Goal: Browse casually: Explore the website without a specific task or goal

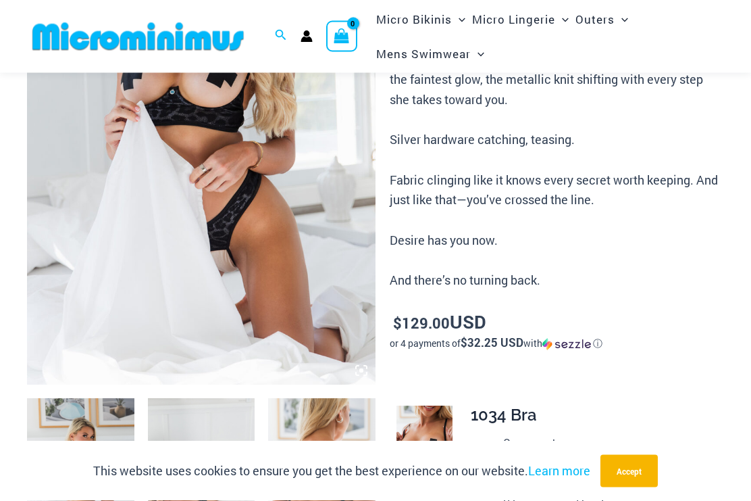
click at [292, 177] on img at bounding box center [201, 123] width 349 height 523
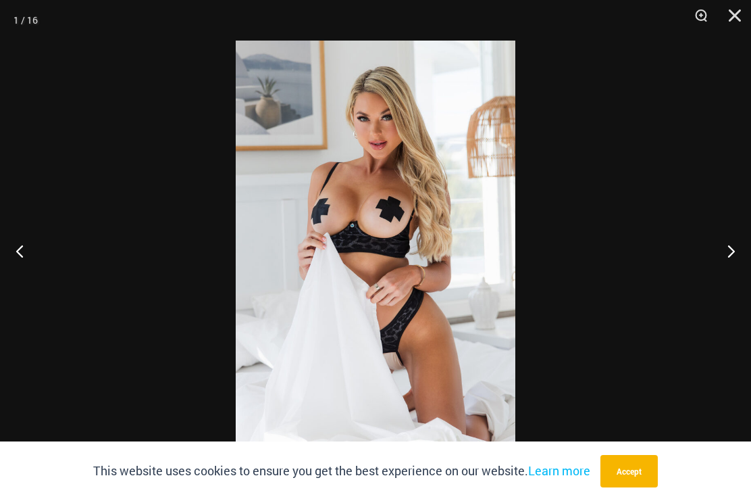
click at [720, 255] on button "Next" at bounding box center [726, 251] width 51 height 68
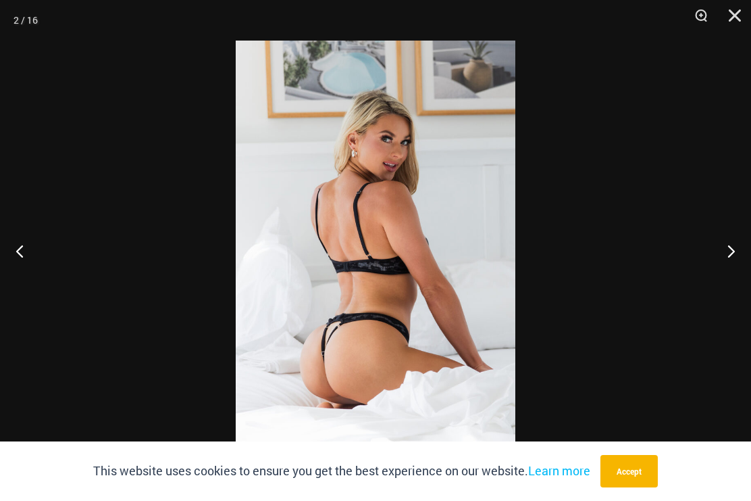
click at [730, 247] on button "Next" at bounding box center [726, 251] width 51 height 68
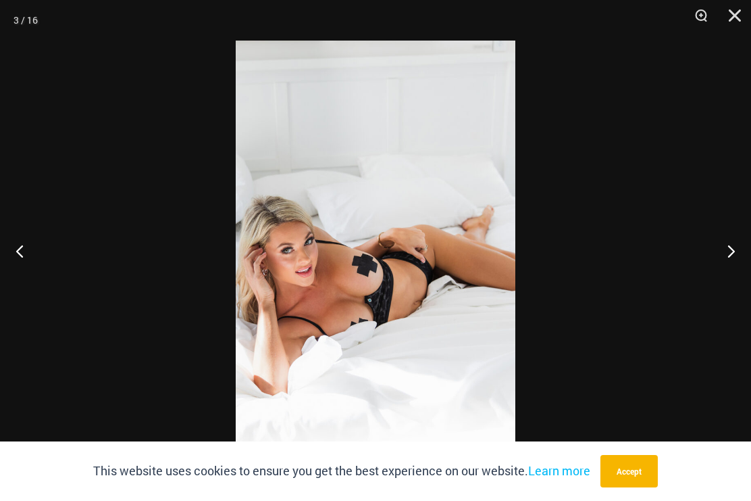
click at [725, 247] on button "Next" at bounding box center [726, 251] width 51 height 68
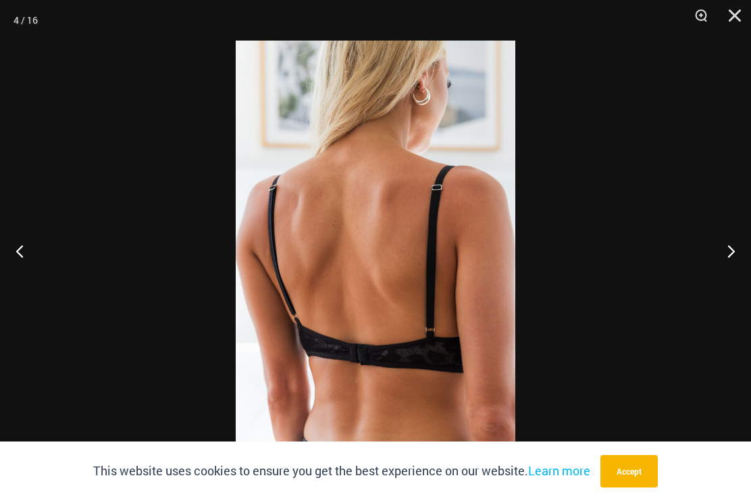
click at [727, 263] on button "Next" at bounding box center [726, 251] width 51 height 68
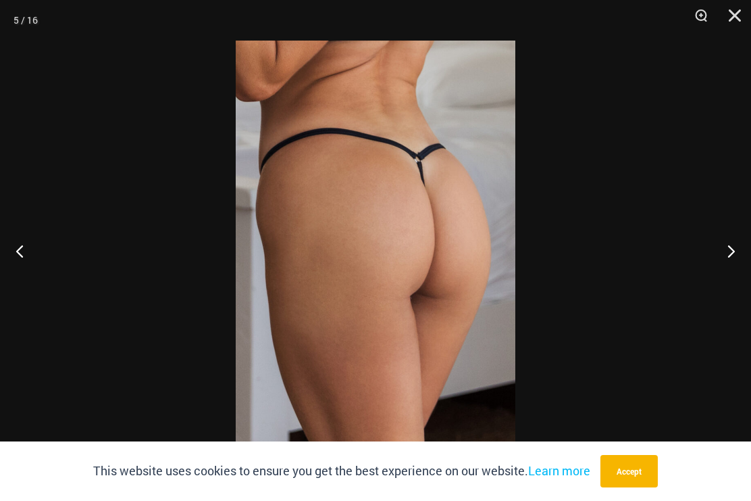
click at [731, 248] on button "Next" at bounding box center [726, 251] width 51 height 68
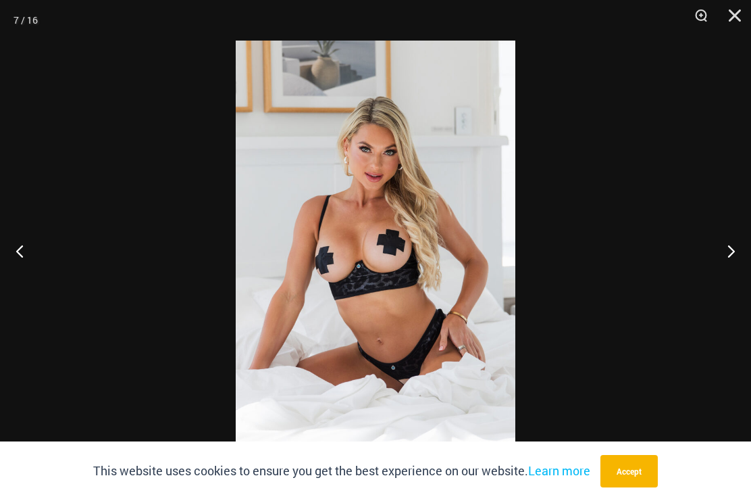
click at [29, 257] on button "Previous" at bounding box center [25, 251] width 51 height 68
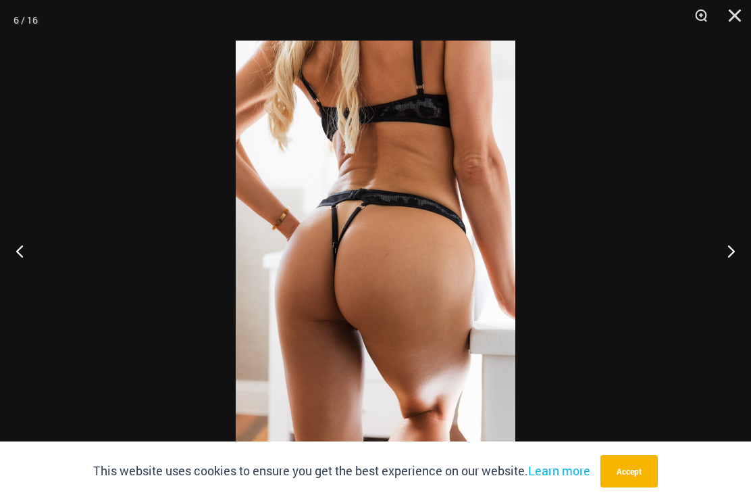
click at [26, 262] on button "Previous" at bounding box center [25, 251] width 51 height 68
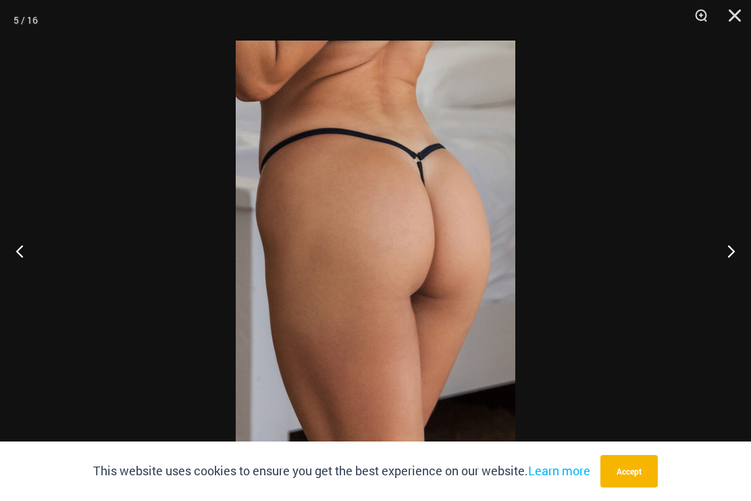
click at [26, 272] on button "Previous" at bounding box center [25, 251] width 51 height 68
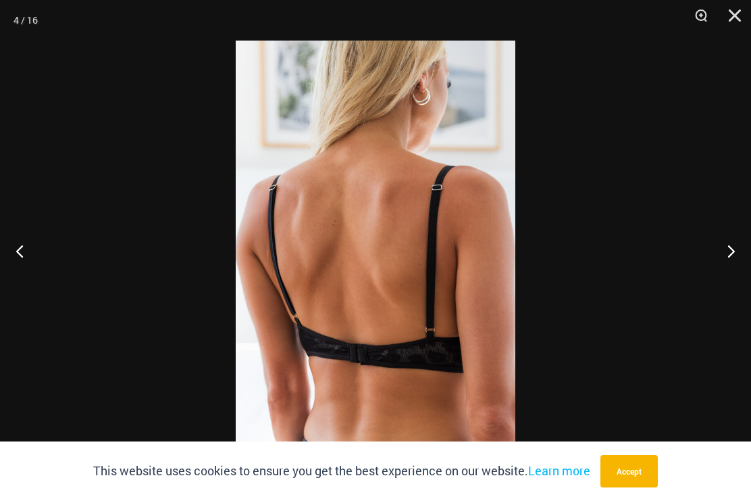
click at [733, 254] on button "Next" at bounding box center [726, 251] width 51 height 68
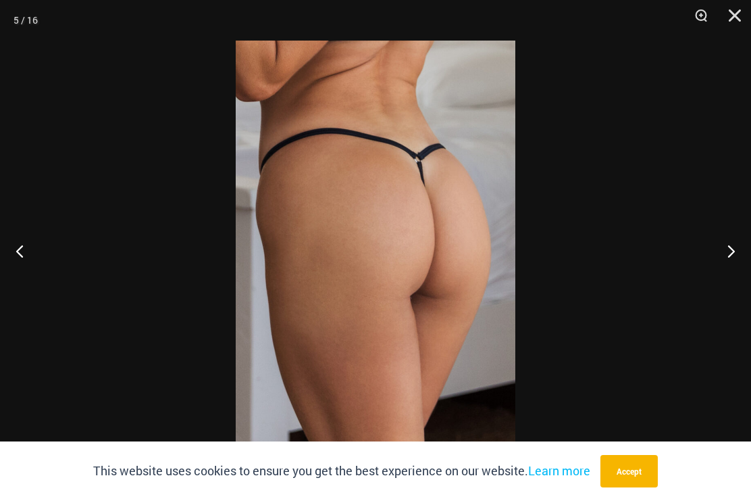
click at [724, 257] on button "Next" at bounding box center [726, 251] width 51 height 68
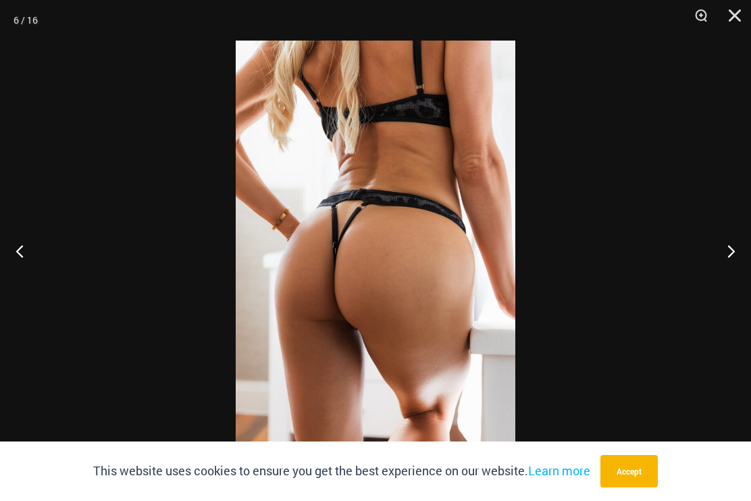
click at [729, 262] on button "Next" at bounding box center [726, 251] width 51 height 68
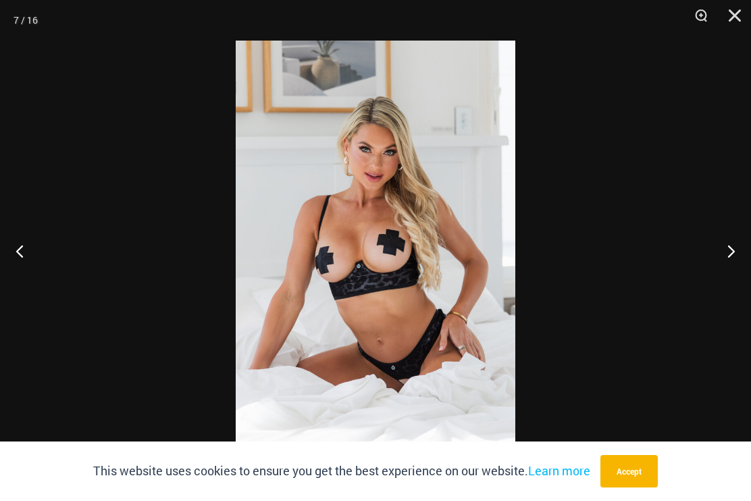
click at [729, 263] on button "Next" at bounding box center [726, 251] width 51 height 68
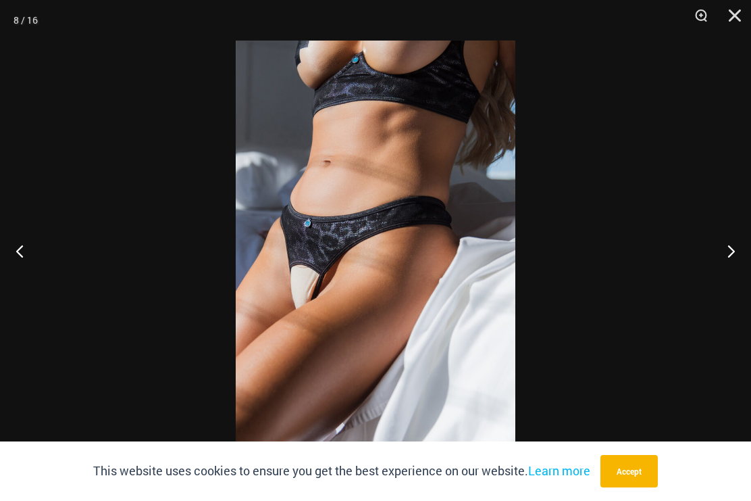
click at [726, 250] on button "Next" at bounding box center [726, 251] width 51 height 68
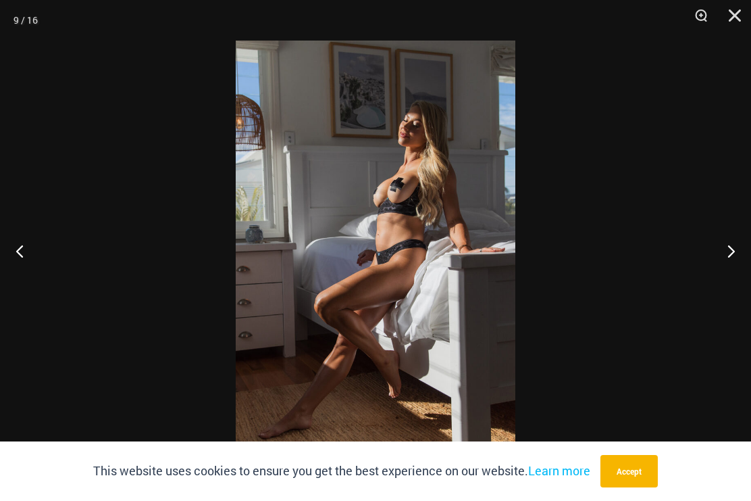
click at [724, 253] on button "Next" at bounding box center [726, 251] width 51 height 68
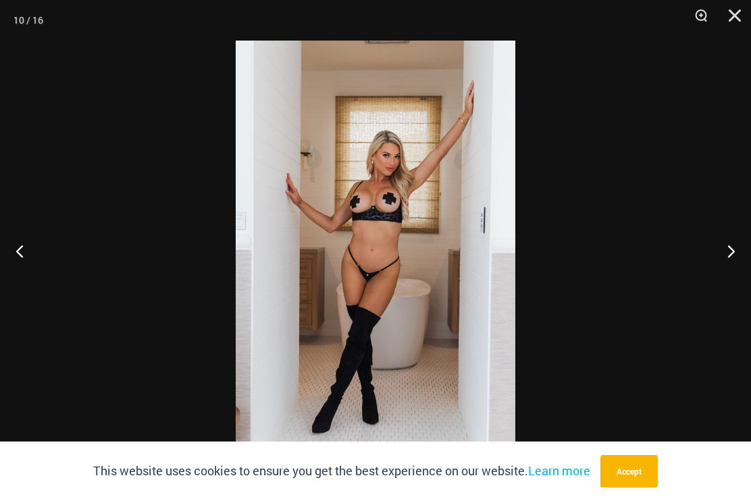
click at [724, 246] on button "Next" at bounding box center [726, 251] width 51 height 68
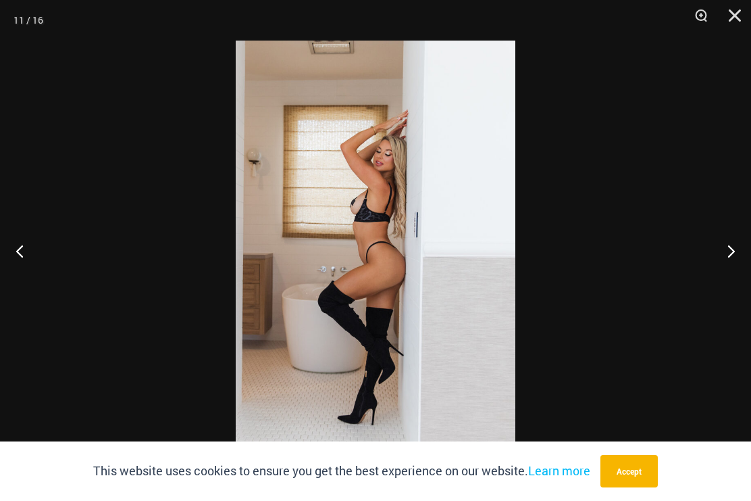
click at [730, 242] on button "Next" at bounding box center [726, 251] width 51 height 68
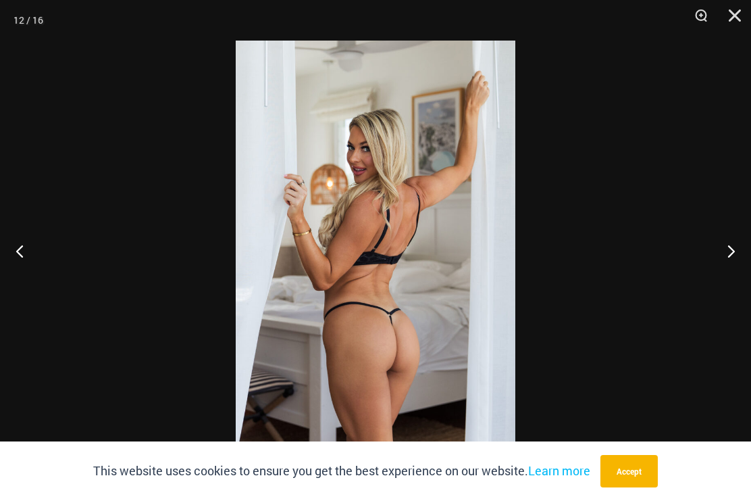
click at [725, 240] on button "Next" at bounding box center [726, 251] width 51 height 68
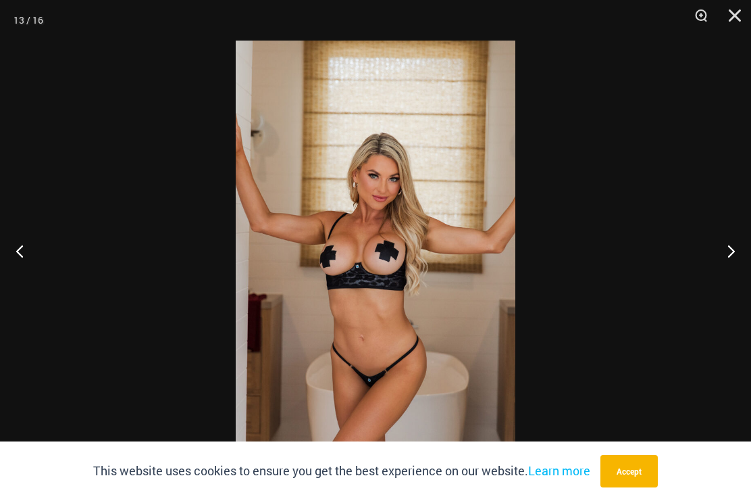
click at [723, 245] on button "Next" at bounding box center [726, 251] width 51 height 68
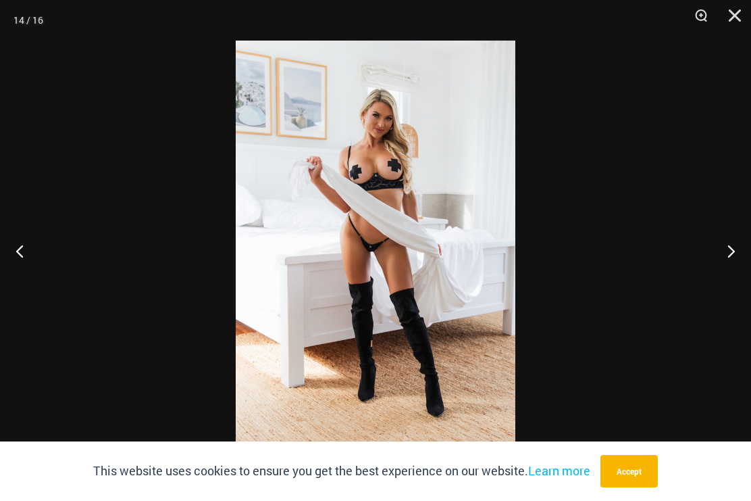
click at [727, 242] on button "Next" at bounding box center [726, 251] width 51 height 68
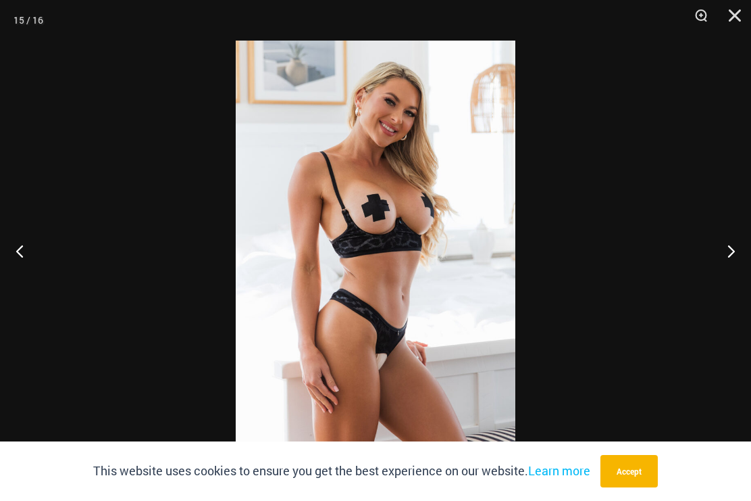
click at [728, 238] on button "Next" at bounding box center [726, 251] width 51 height 68
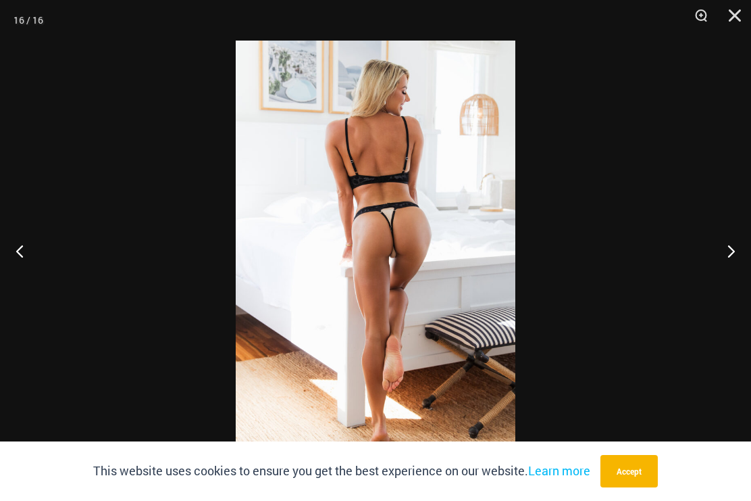
click at [728, 242] on button "Next" at bounding box center [726, 251] width 51 height 68
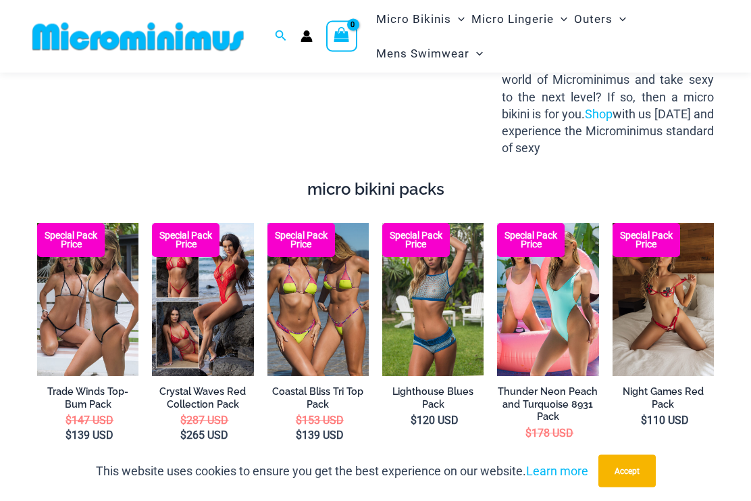
scroll to position [1914, 0]
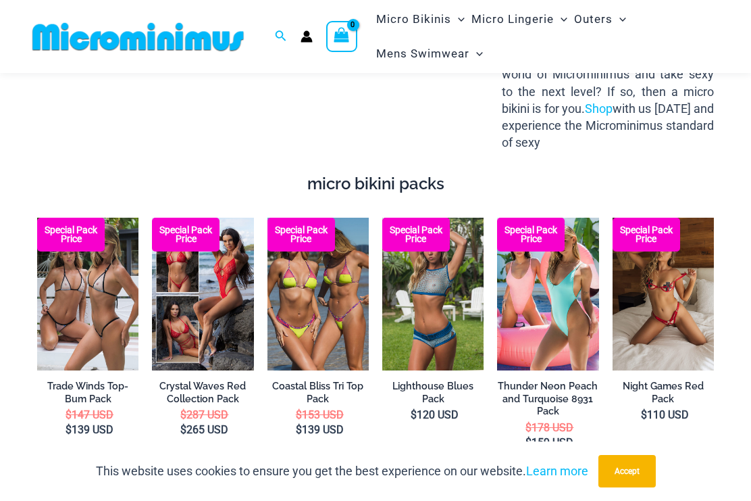
click at [613, 218] on img at bounding box center [613, 218] width 0 height 0
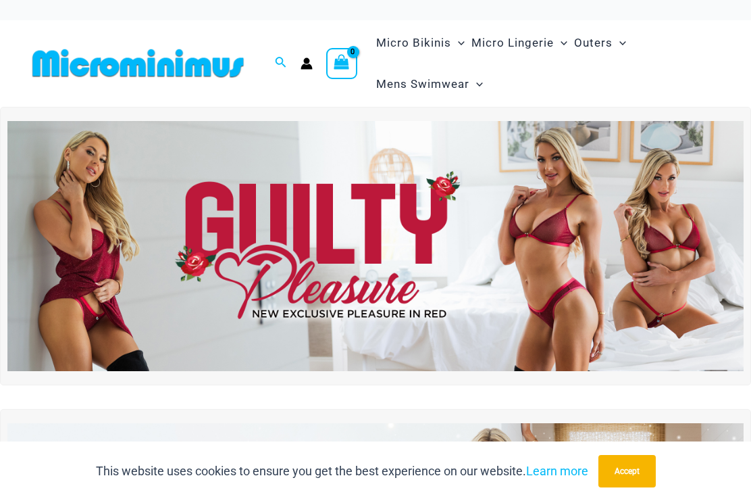
scroll to position [1950, 0]
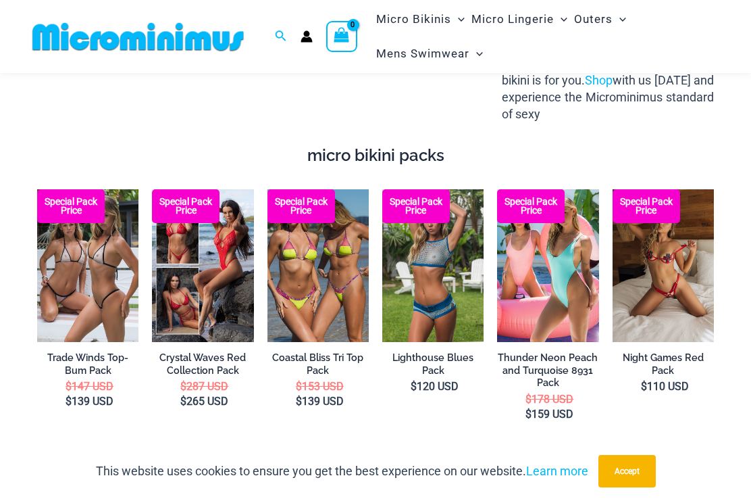
click at [382, 189] on img at bounding box center [382, 189] width 0 height 0
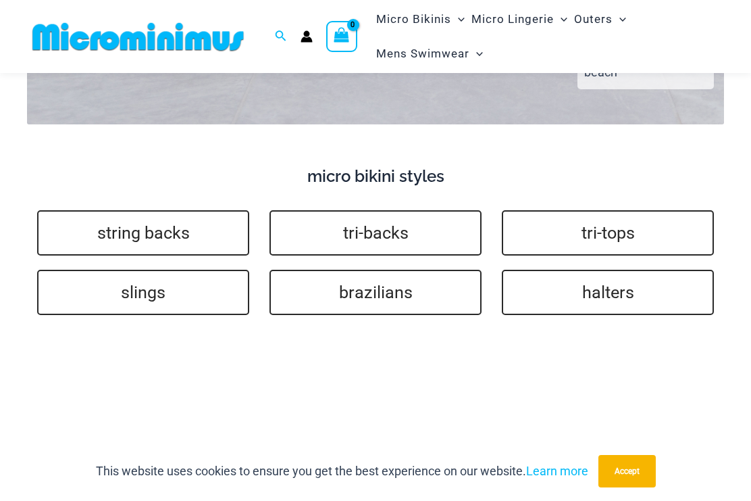
scroll to position [2880, 0]
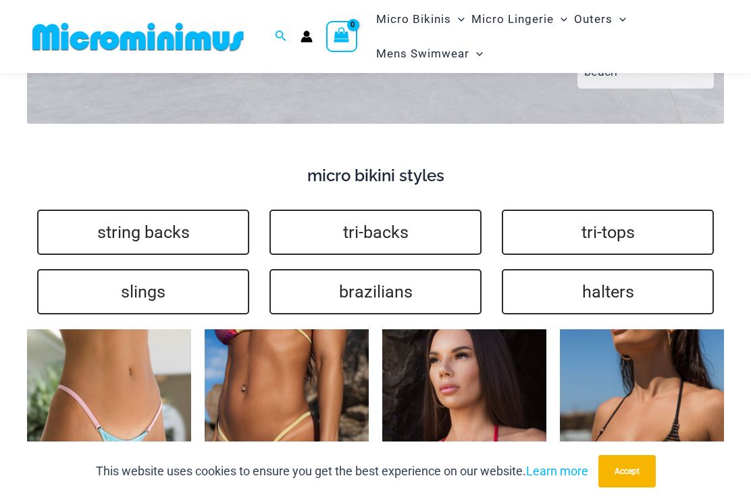
click at [83, 209] on link "string backs" at bounding box center [143, 231] width 212 height 45
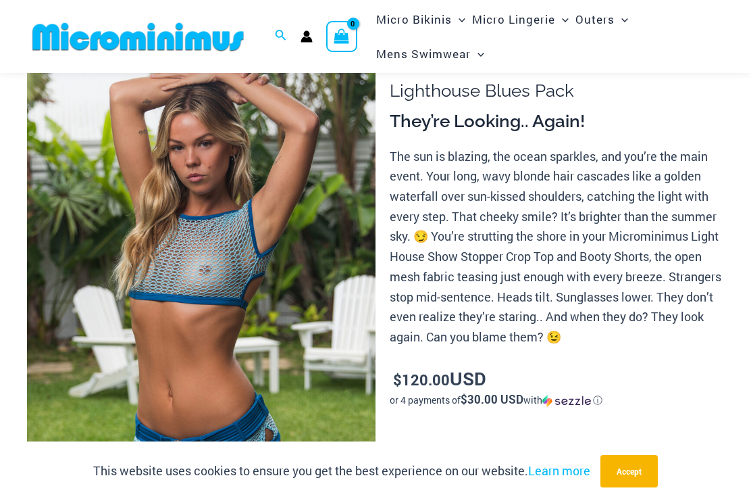
scroll to position [72, 0]
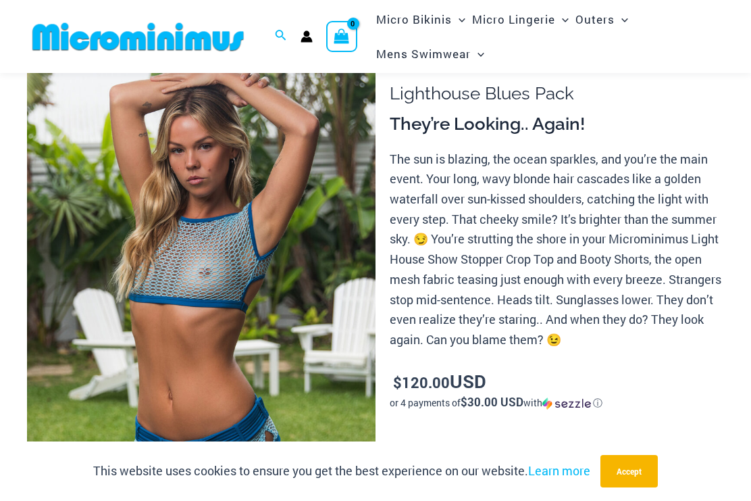
click at [141, 280] on img at bounding box center [201, 302] width 349 height 523
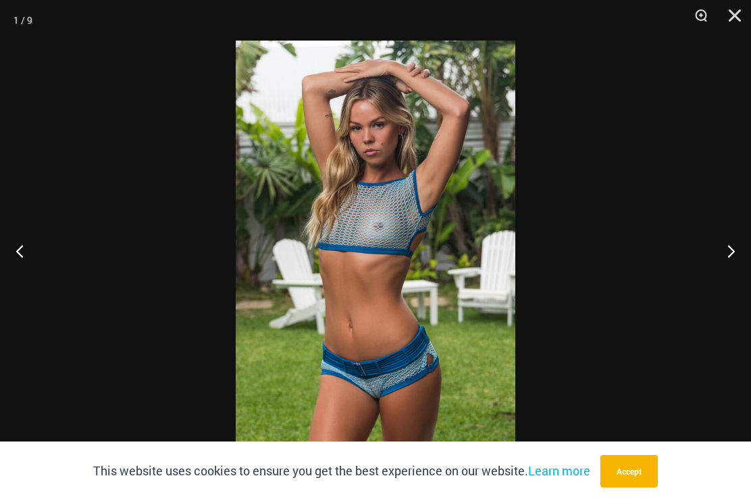
click at [726, 255] on button "Next" at bounding box center [726, 251] width 51 height 68
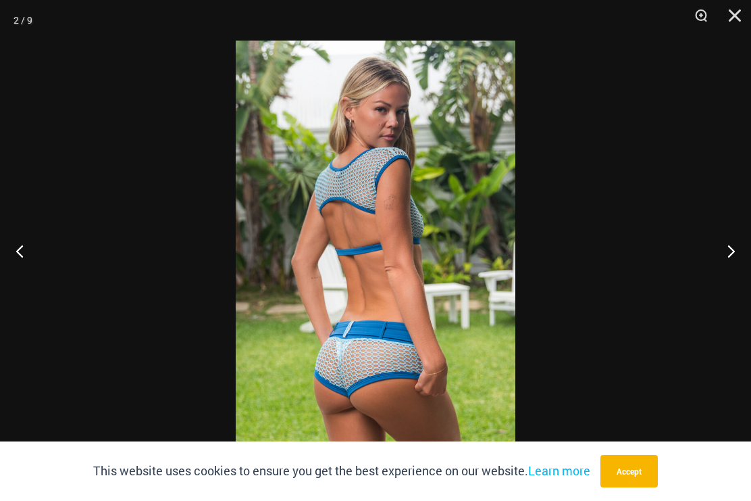
click at [724, 247] on button "Next" at bounding box center [726, 251] width 51 height 68
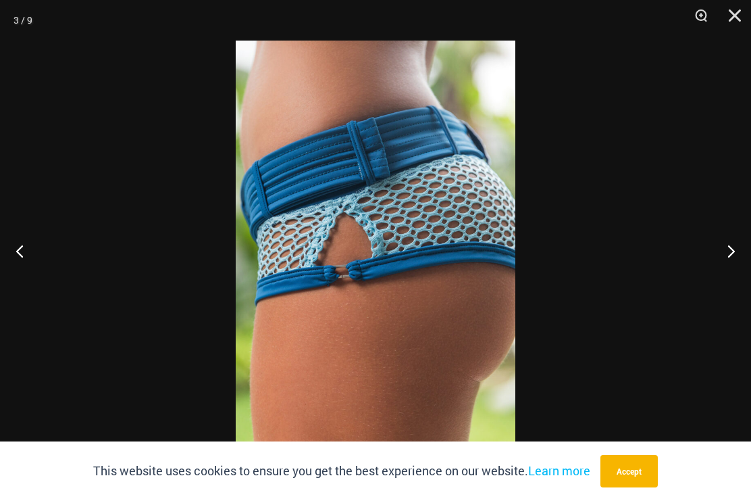
click at [726, 245] on button "Next" at bounding box center [726, 251] width 51 height 68
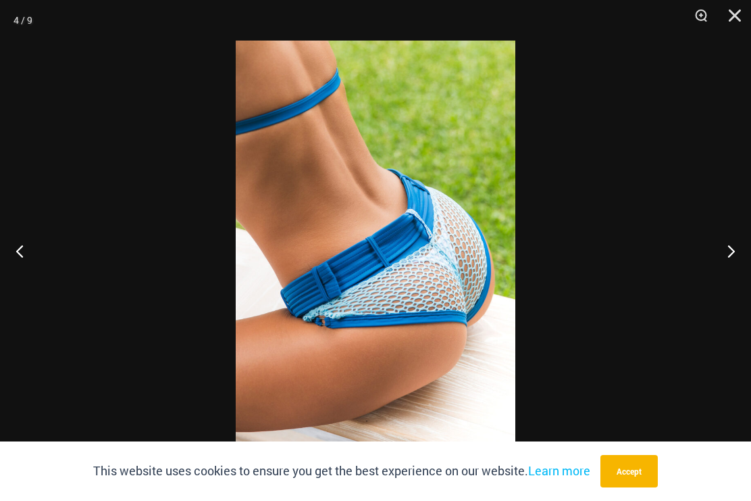
click at [722, 245] on button "Next" at bounding box center [726, 251] width 51 height 68
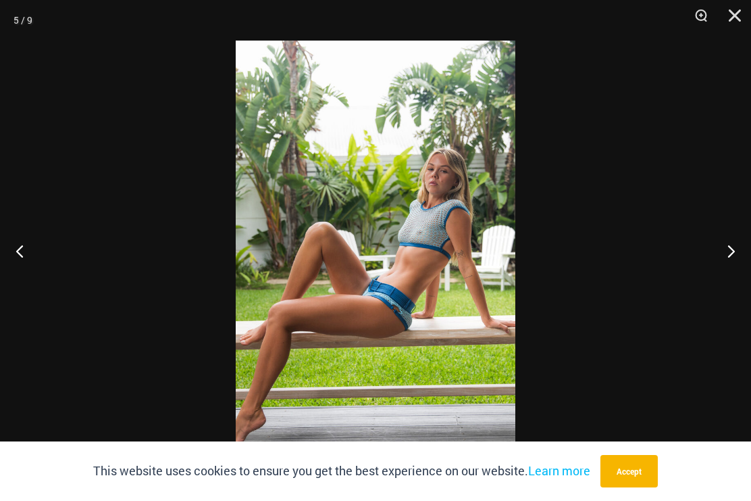
click at [732, 241] on button "Next" at bounding box center [726, 251] width 51 height 68
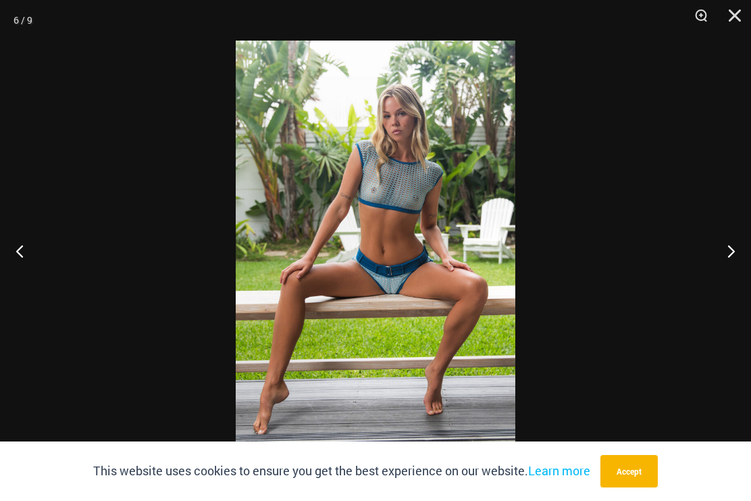
click at [724, 247] on button "Next" at bounding box center [726, 251] width 51 height 68
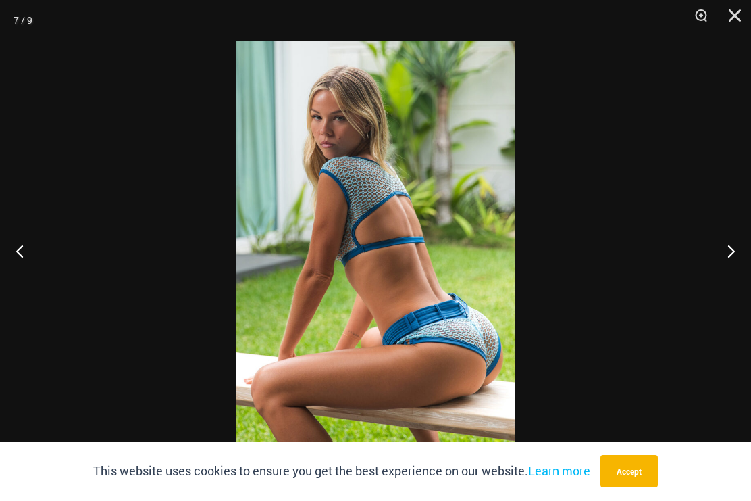
click at [733, 249] on button "Next" at bounding box center [726, 251] width 51 height 68
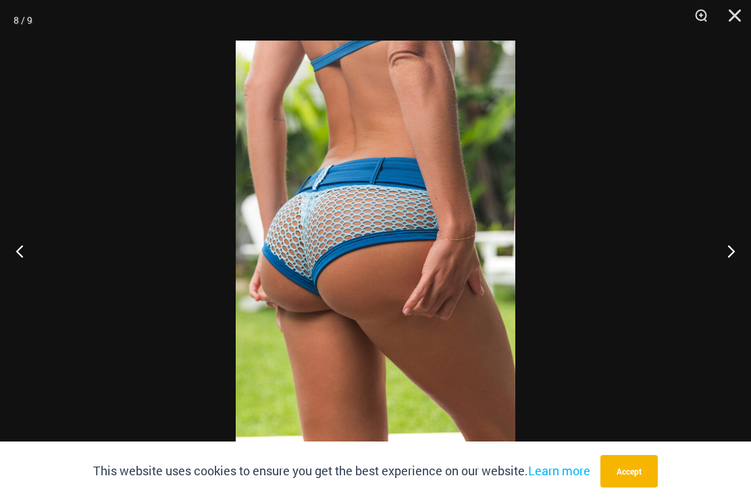
click at [725, 247] on button "Next" at bounding box center [726, 251] width 51 height 68
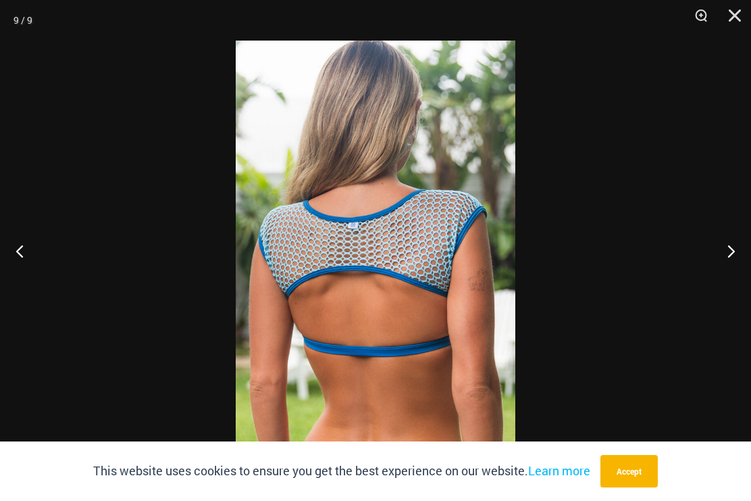
click at [724, 250] on button "Next" at bounding box center [726, 251] width 51 height 68
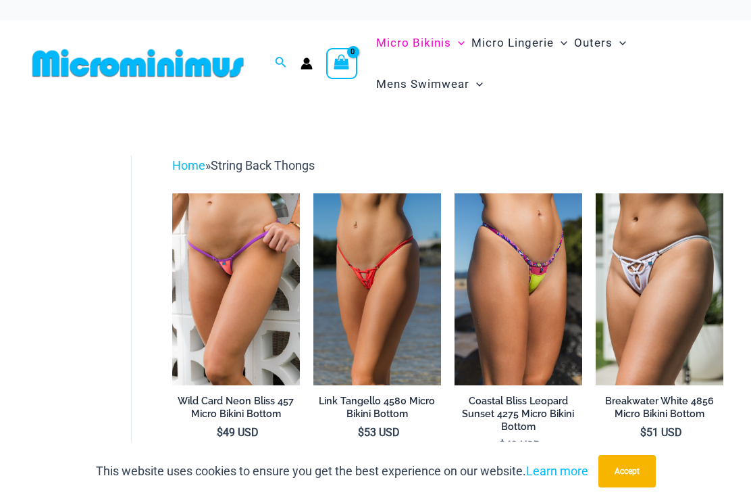
click at [189, 168] on link "Home" at bounding box center [188, 165] width 33 height 14
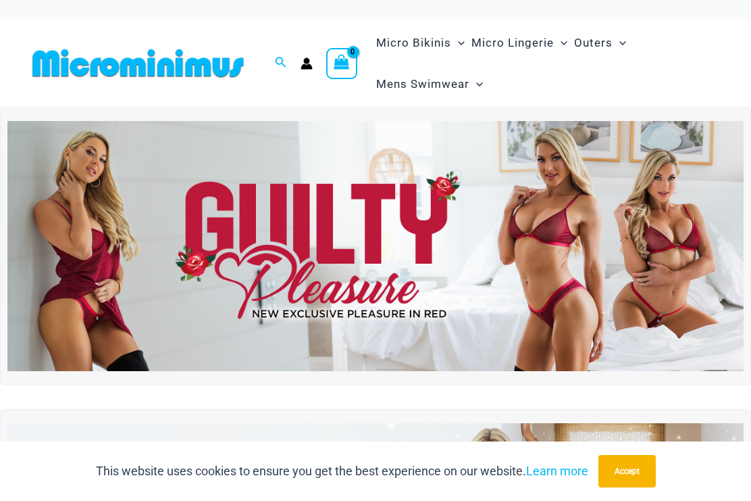
click at [697, 261] on img at bounding box center [375, 246] width 737 height 250
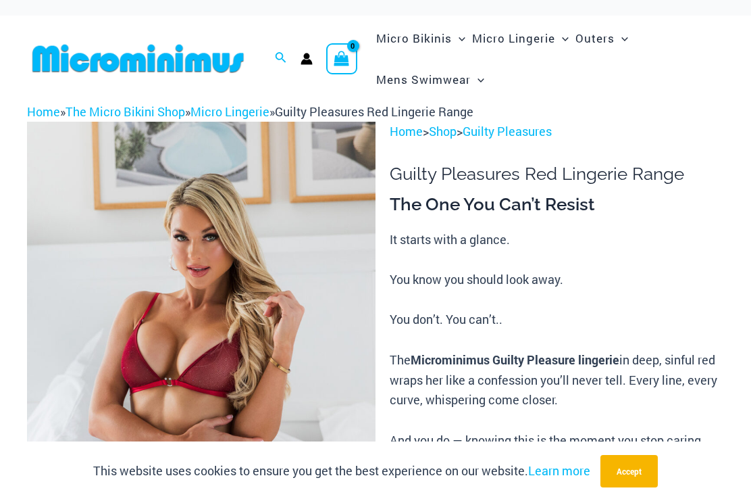
scroll to position [6, 0]
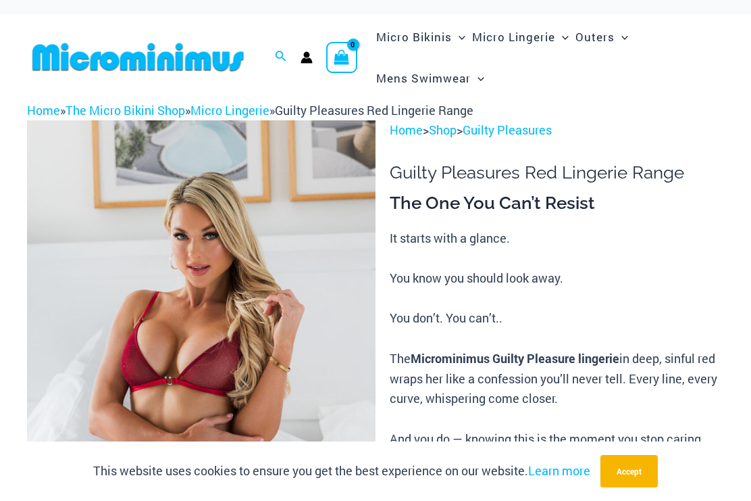
click at [139, 293] on img at bounding box center [201, 381] width 349 height 523
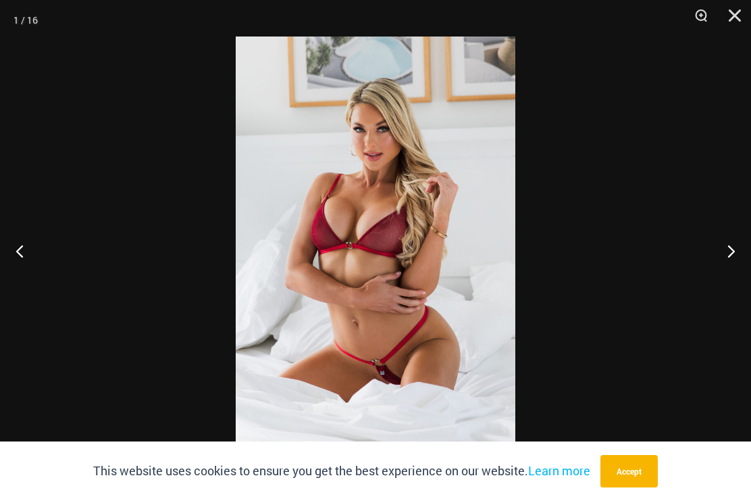
click at [15, 375] on div at bounding box center [375, 250] width 751 height 501
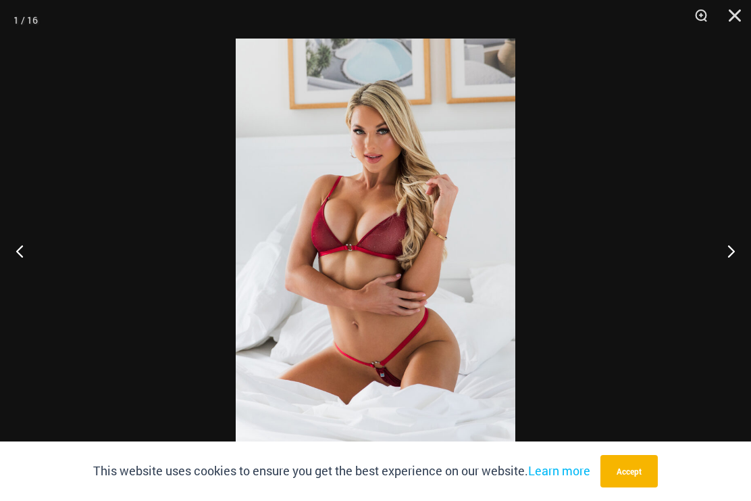
click at [732, 245] on button "Next" at bounding box center [726, 251] width 51 height 68
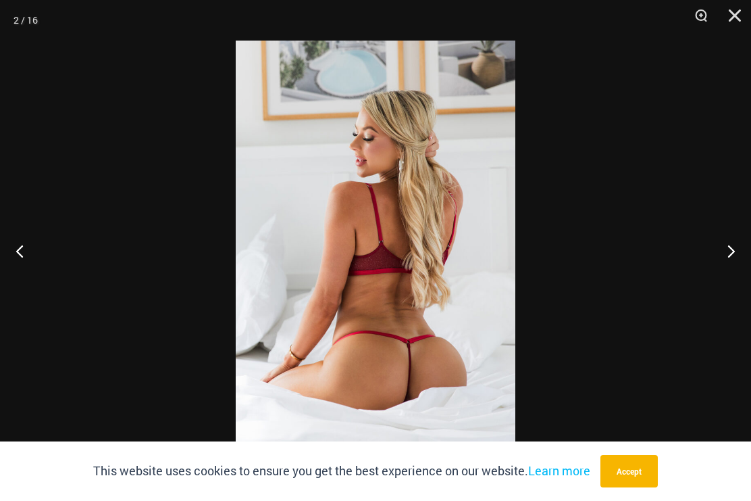
click at [728, 250] on button "Next" at bounding box center [726, 251] width 51 height 68
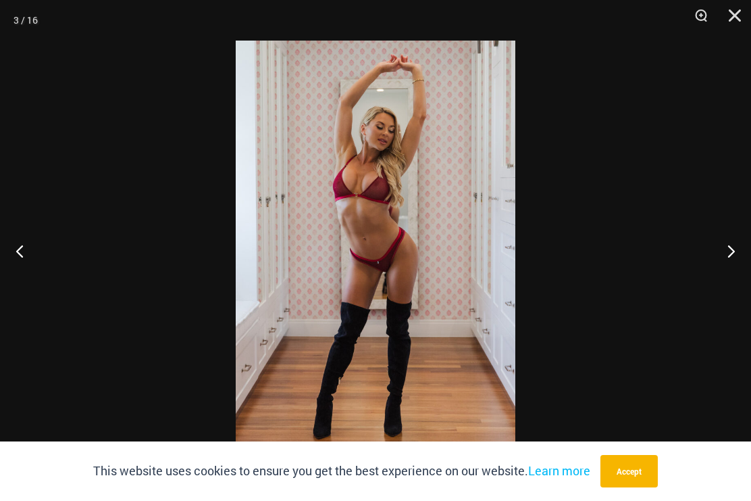
click at [735, 242] on button "Next" at bounding box center [726, 251] width 51 height 68
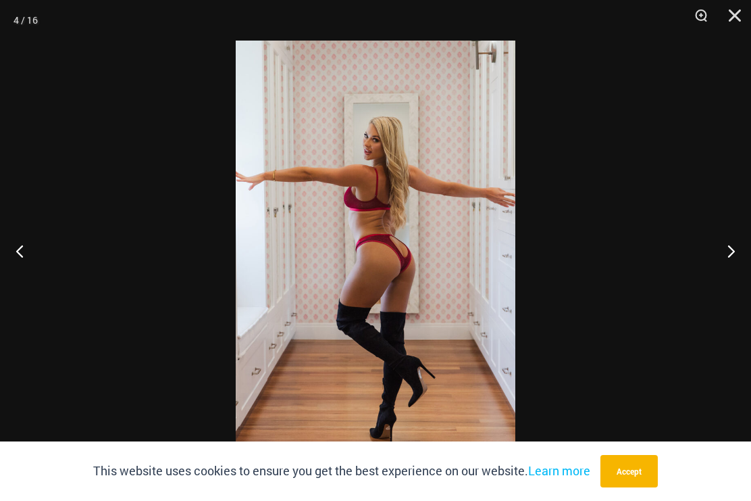
click at [739, 241] on button "Next" at bounding box center [726, 251] width 51 height 68
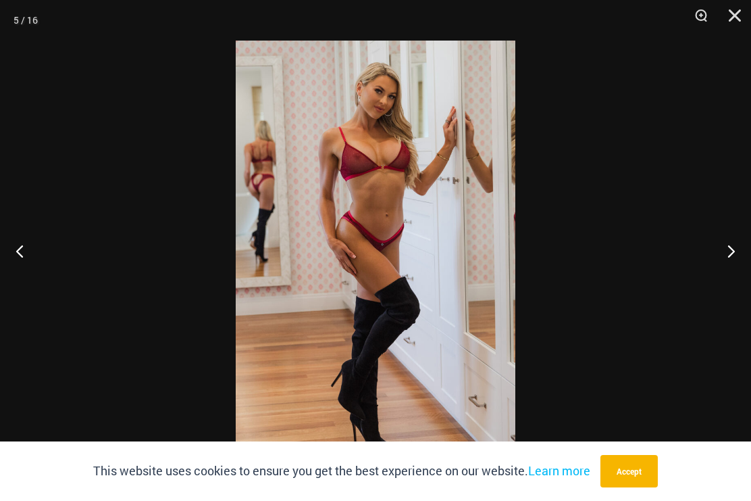
click at [734, 244] on button "Next" at bounding box center [726, 251] width 51 height 68
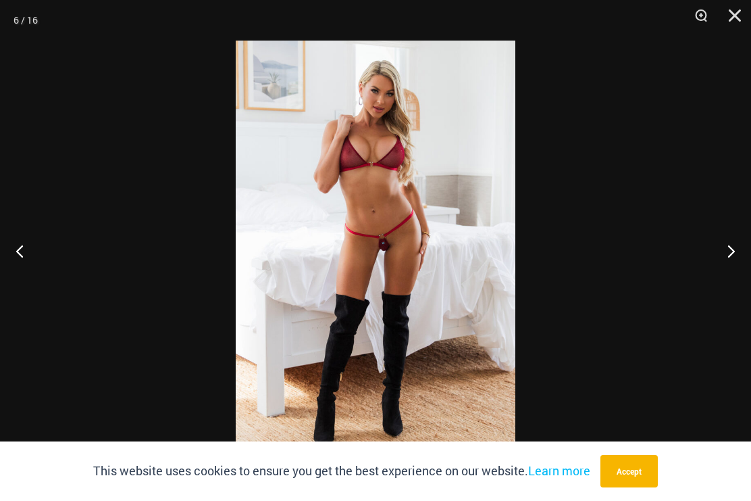
click at [736, 250] on button "Next" at bounding box center [726, 251] width 51 height 68
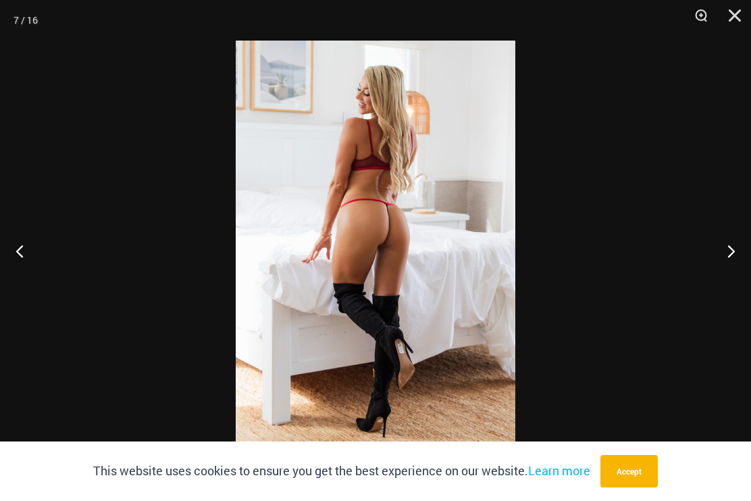
click at [740, 241] on button "Next" at bounding box center [726, 251] width 51 height 68
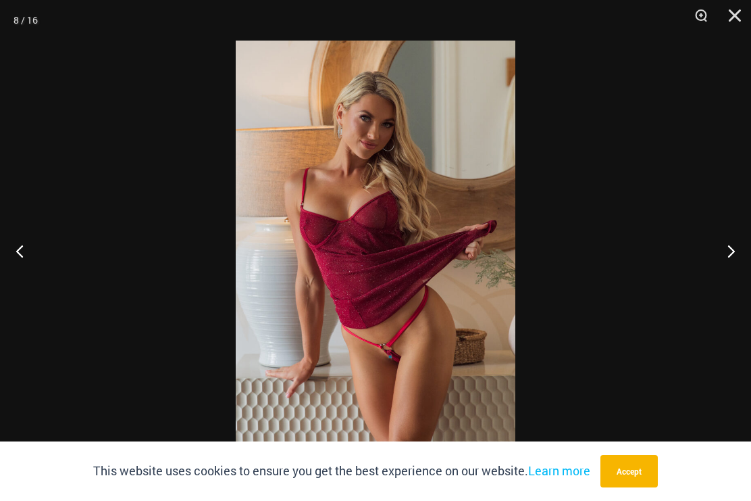
click at [737, 243] on button "Next" at bounding box center [726, 251] width 51 height 68
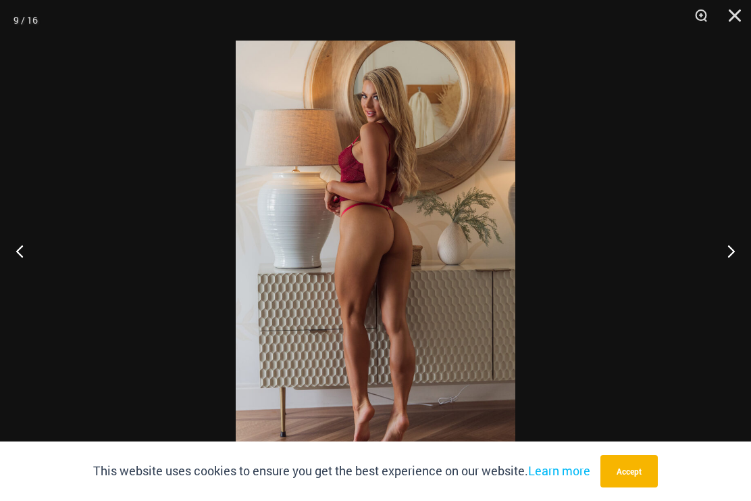
click at [739, 240] on button "Next" at bounding box center [726, 251] width 51 height 68
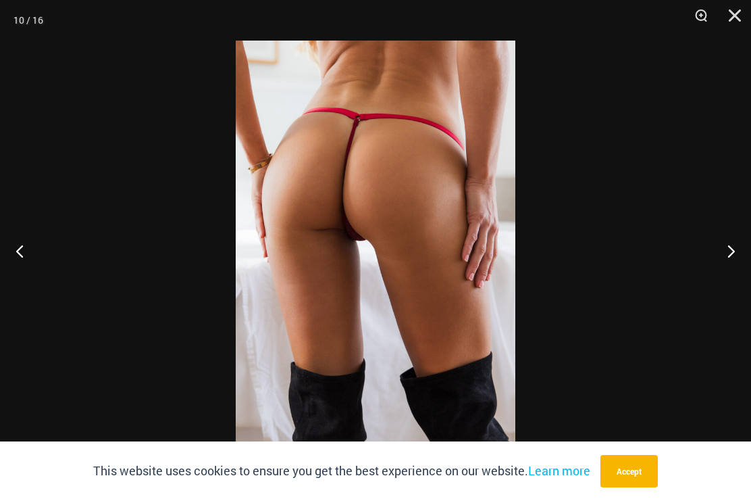
click at [740, 241] on button "Next" at bounding box center [726, 251] width 51 height 68
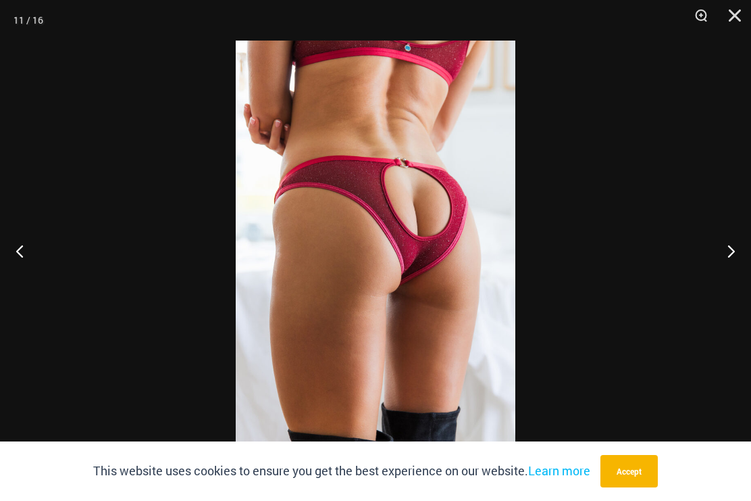
click at [737, 243] on button "Next" at bounding box center [726, 251] width 51 height 68
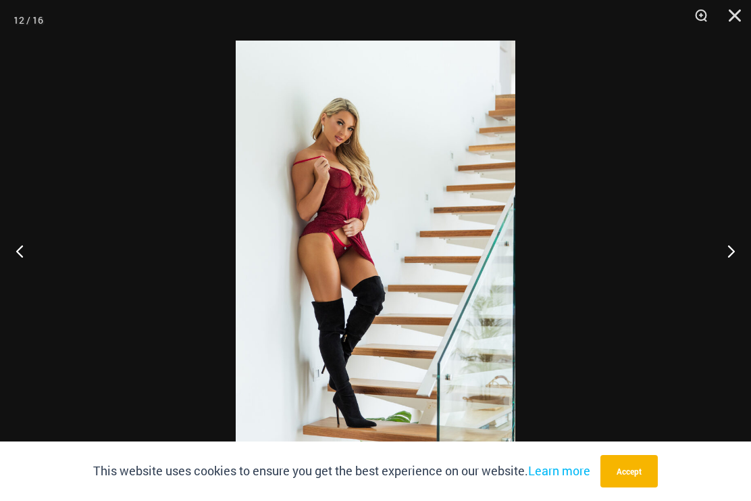
click at [734, 245] on button "Next" at bounding box center [726, 251] width 51 height 68
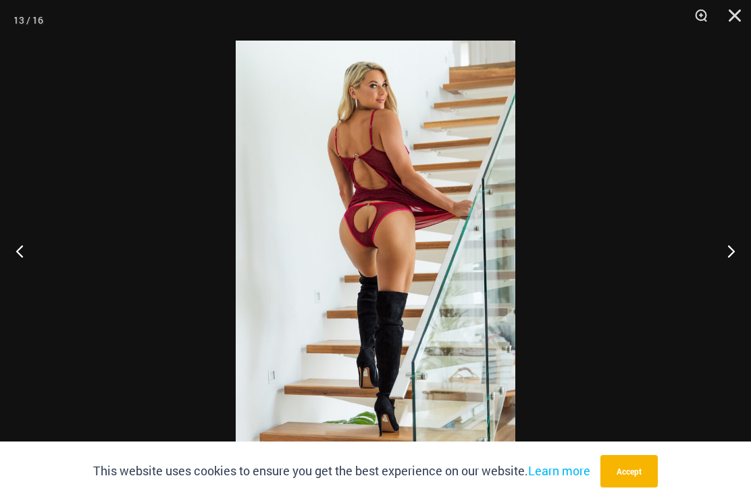
click at [734, 247] on button "Next" at bounding box center [726, 251] width 51 height 68
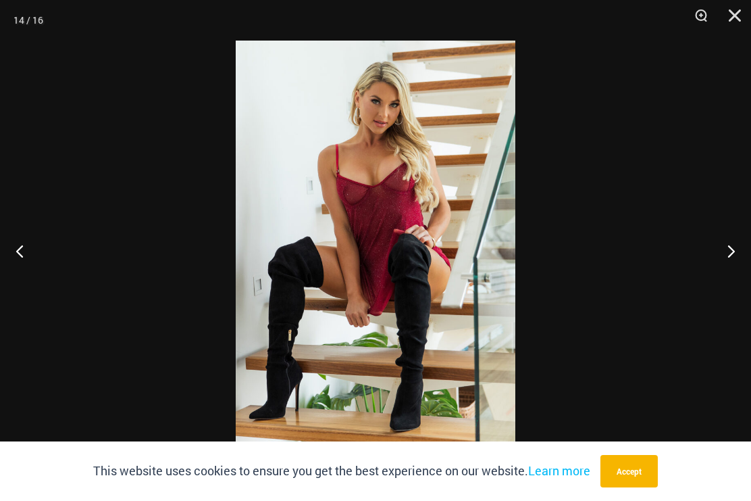
click at [735, 247] on button "Next" at bounding box center [726, 251] width 51 height 68
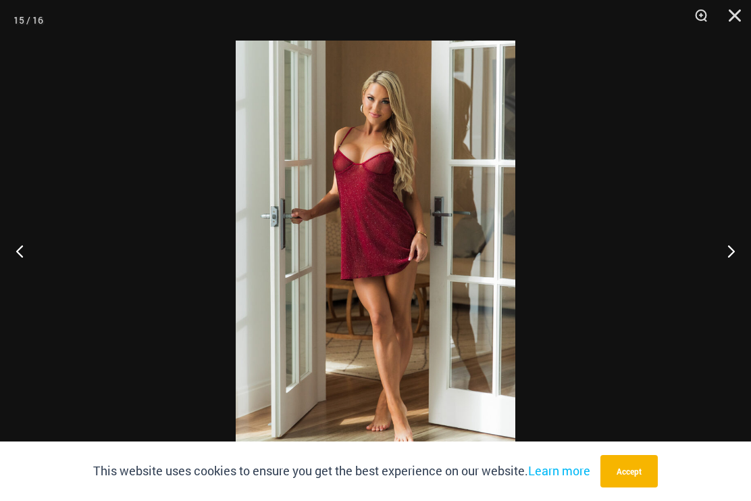
click at [735, 245] on button "Next" at bounding box center [726, 251] width 51 height 68
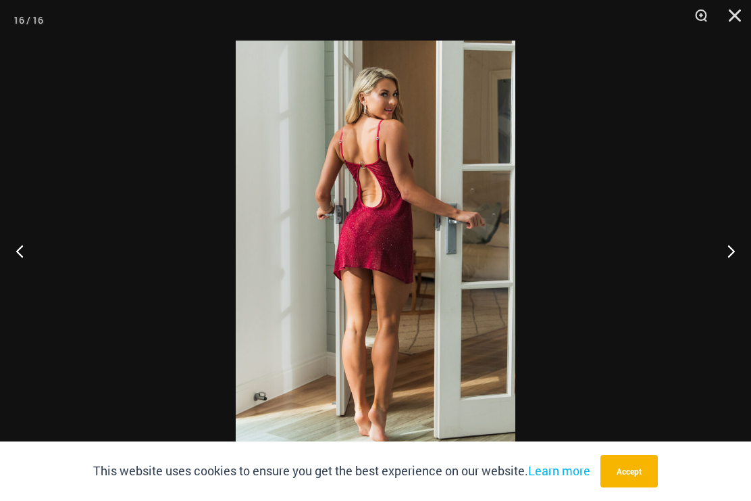
click at [735, 247] on button "Next" at bounding box center [726, 251] width 51 height 68
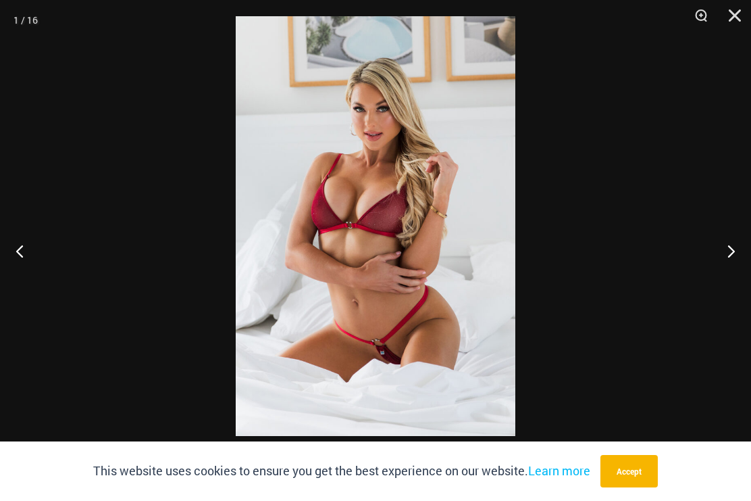
click at [732, 247] on button "Next" at bounding box center [726, 251] width 51 height 68
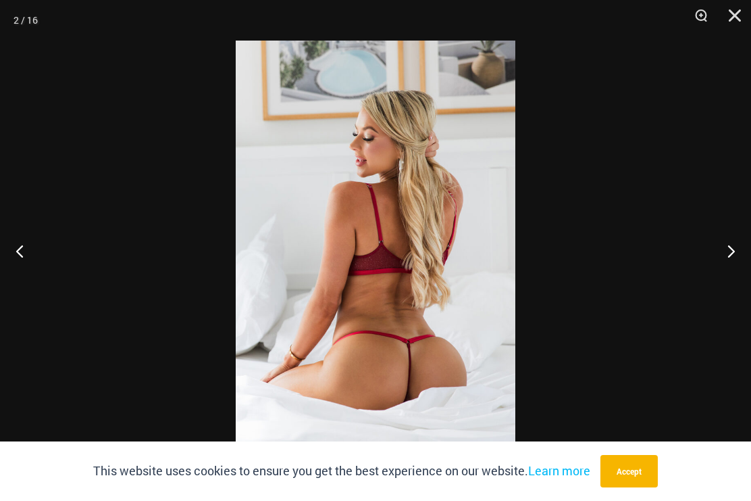
click at [735, 237] on button "Next" at bounding box center [726, 251] width 51 height 68
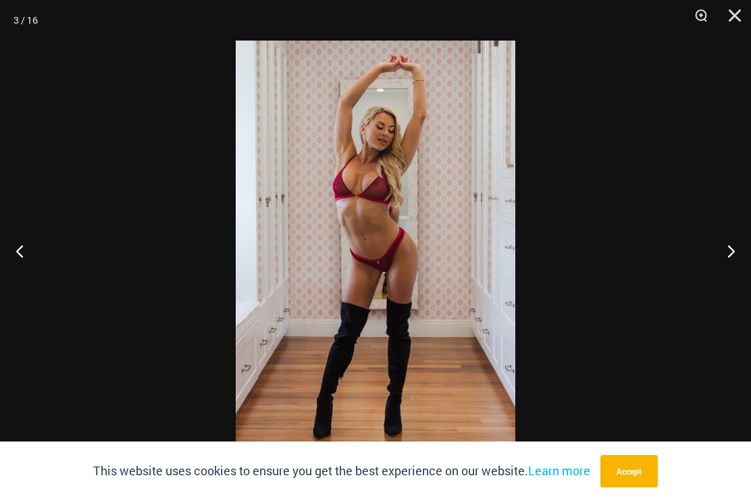
click at [735, 242] on button "Next" at bounding box center [726, 251] width 51 height 68
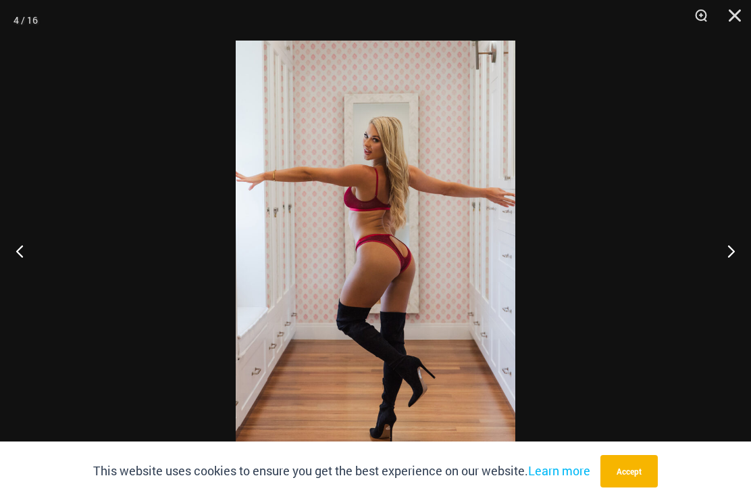
click at [730, 248] on button "Next" at bounding box center [726, 251] width 51 height 68
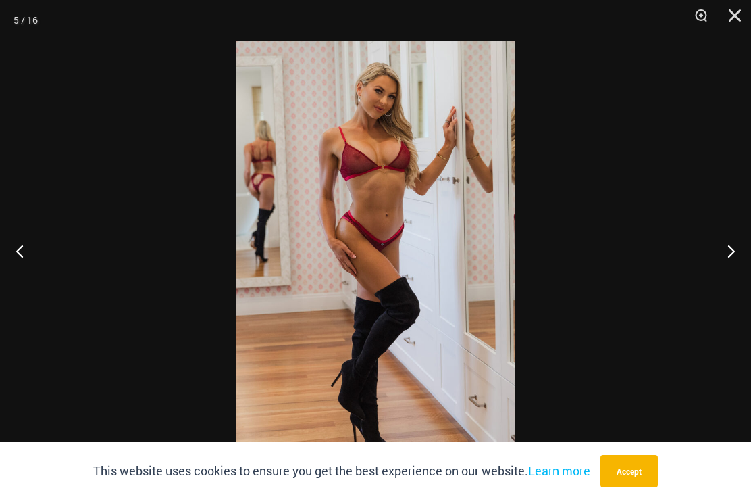
click at [733, 247] on button "Next" at bounding box center [726, 251] width 51 height 68
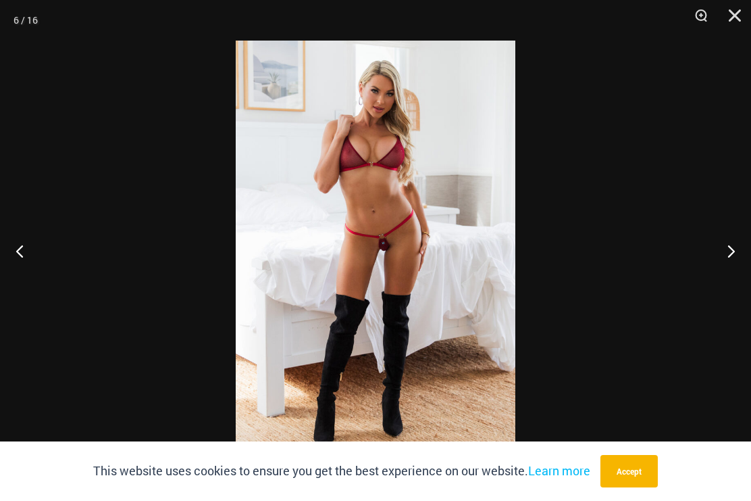
click at [731, 247] on button "Next" at bounding box center [726, 251] width 51 height 68
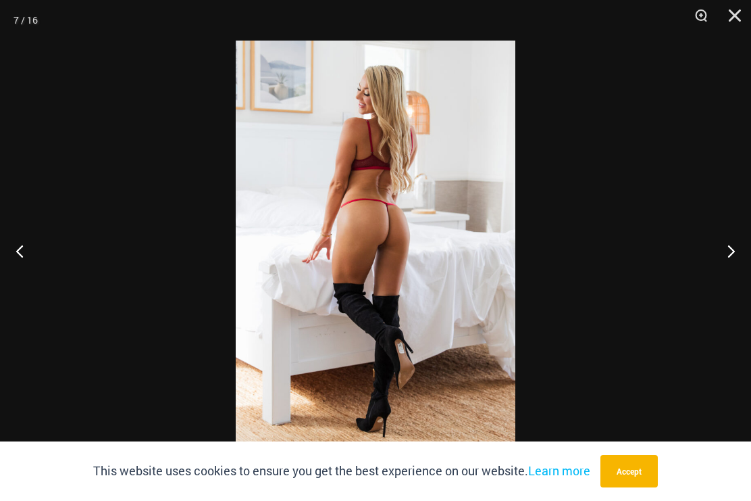
click at [735, 245] on button "Next" at bounding box center [726, 251] width 51 height 68
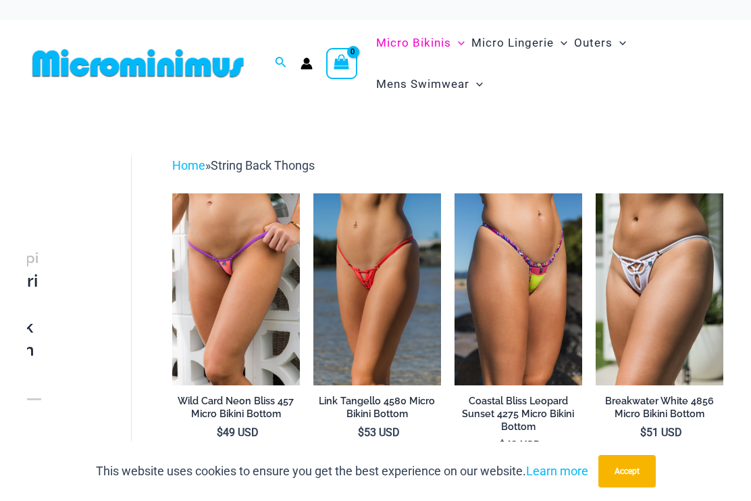
click at [283, 165] on span "String Back Thongs" at bounding box center [263, 165] width 104 height 14
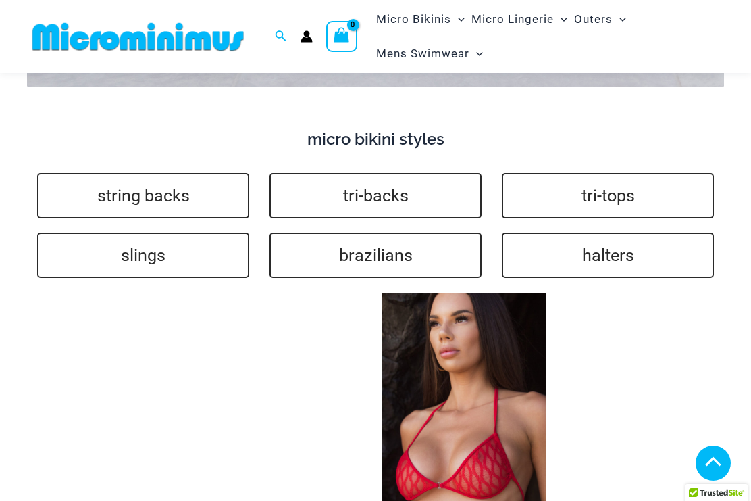
scroll to position [2916, 0]
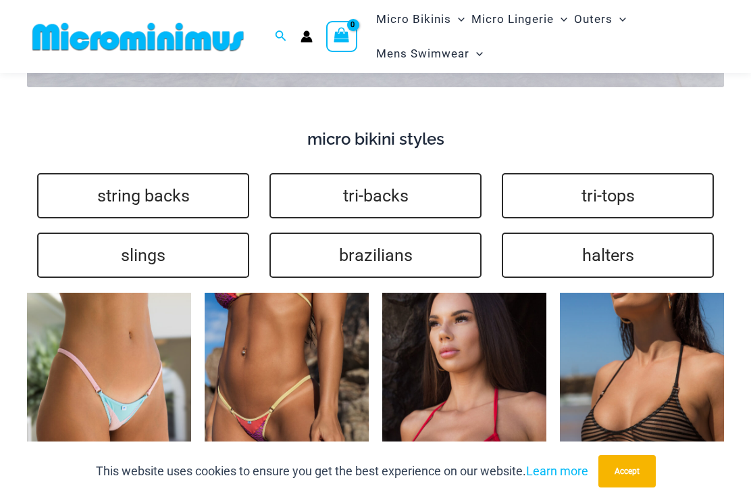
click at [97, 235] on link "slings" at bounding box center [143, 254] width 212 height 45
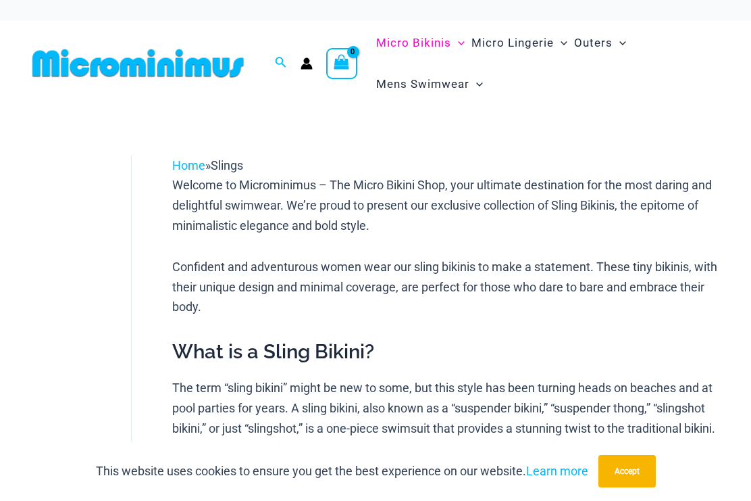
click at [189, 160] on link "Home" at bounding box center [188, 165] width 33 height 14
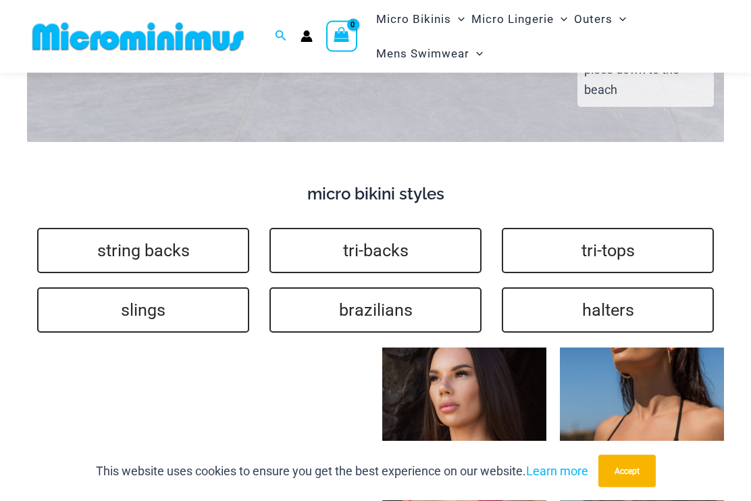
scroll to position [2862, 0]
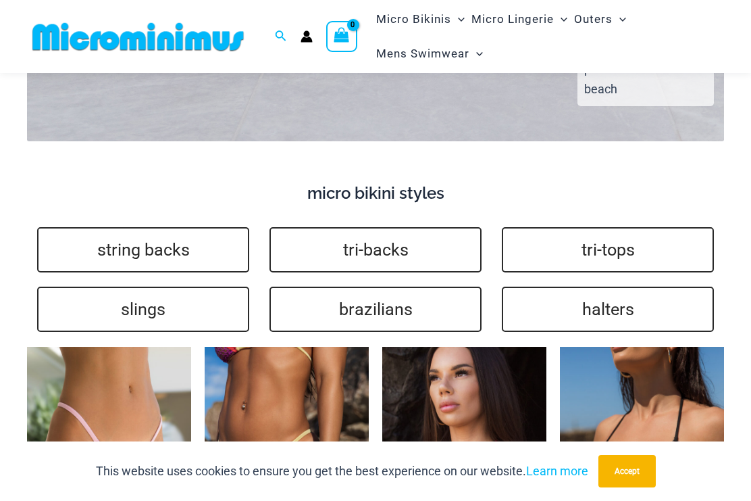
click at [376, 287] on link "brazilians" at bounding box center [376, 309] width 212 height 45
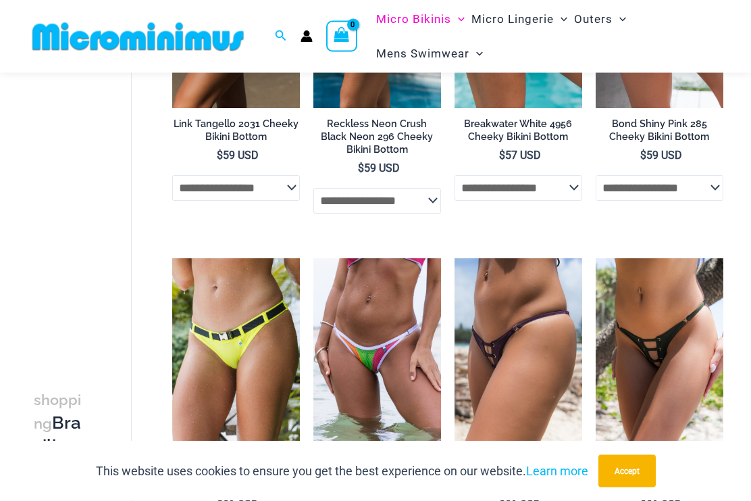
scroll to position [270, 0]
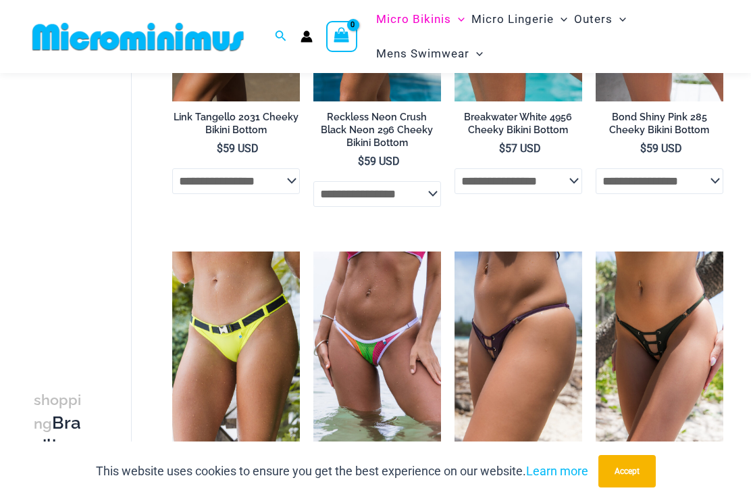
click at [596, 251] on img at bounding box center [596, 251] width 0 height 0
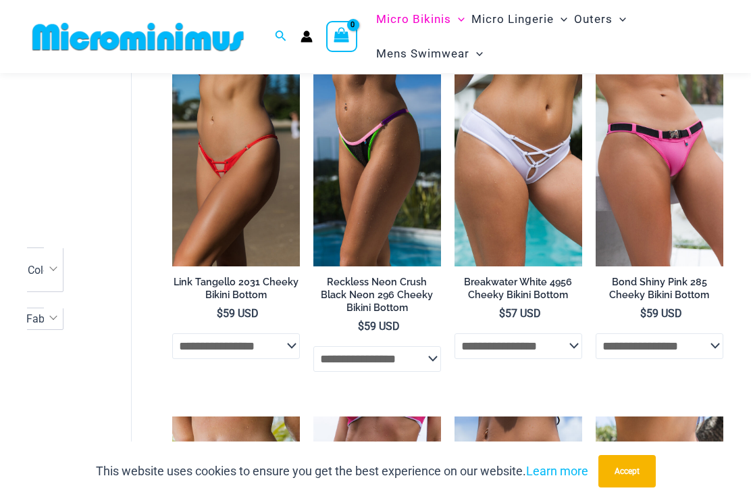
scroll to position [0, 0]
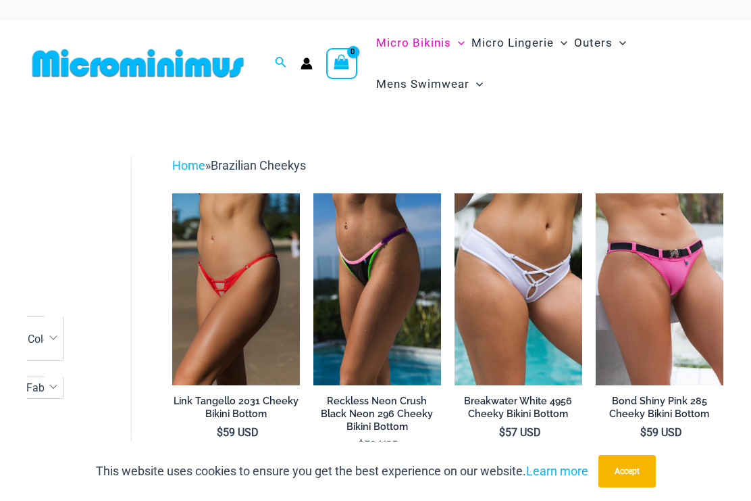
click at [191, 163] on link "Home" at bounding box center [188, 165] width 33 height 14
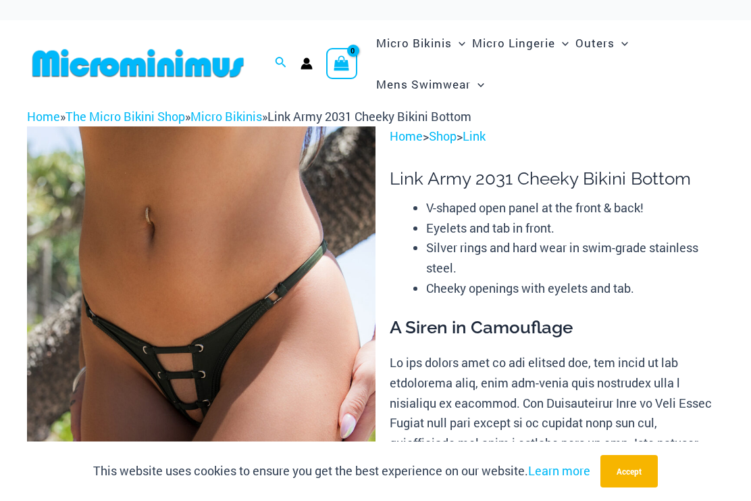
click at [99, 312] on img at bounding box center [201, 387] width 349 height 523
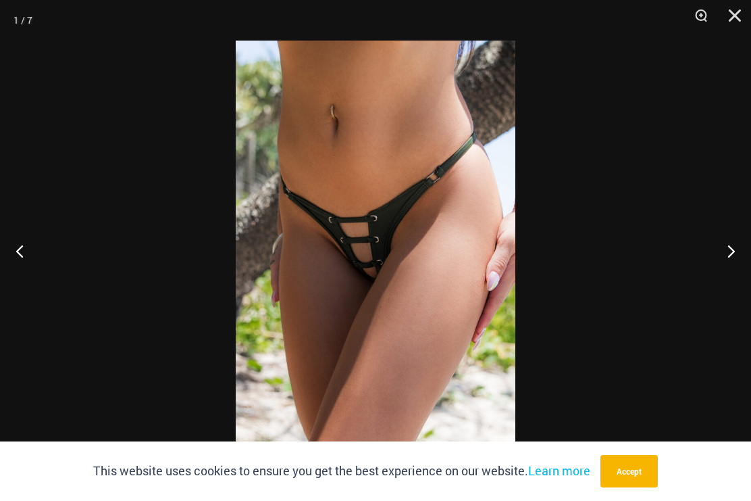
click at [730, 258] on button "Next" at bounding box center [726, 251] width 51 height 68
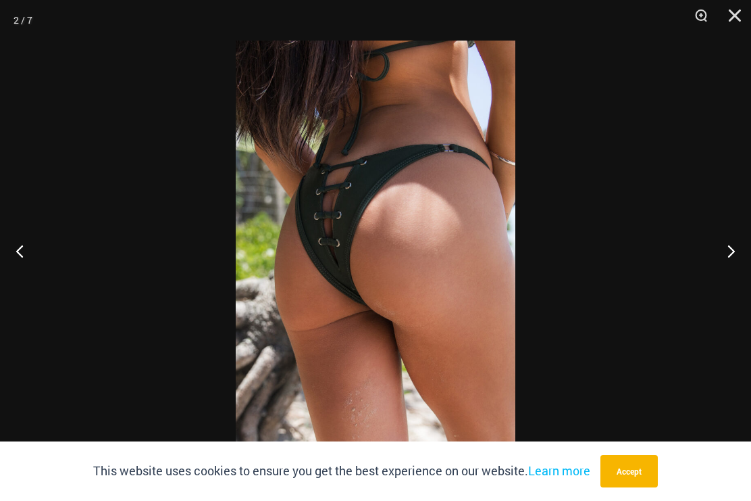
click at [731, 243] on button "Next" at bounding box center [726, 251] width 51 height 68
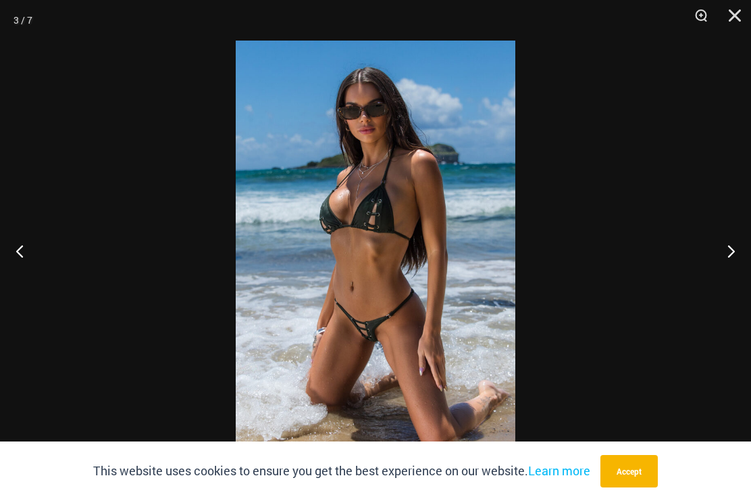
click at [731, 249] on button "Next" at bounding box center [726, 251] width 51 height 68
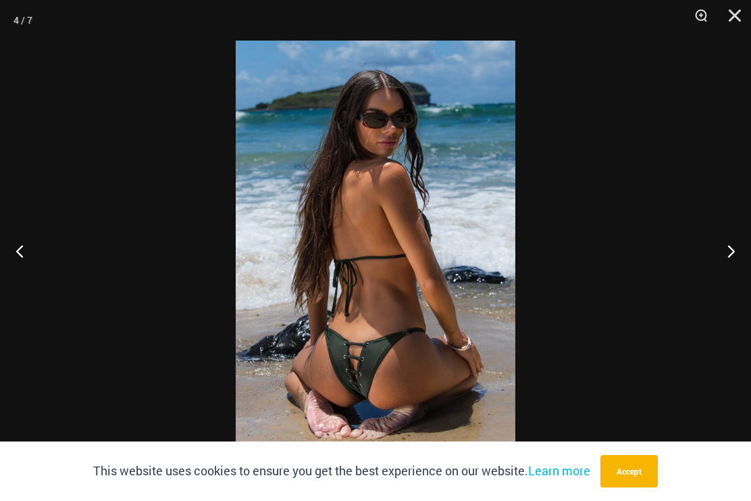
click at [739, 243] on button "Next" at bounding box center [726, 251] width 51 height 68
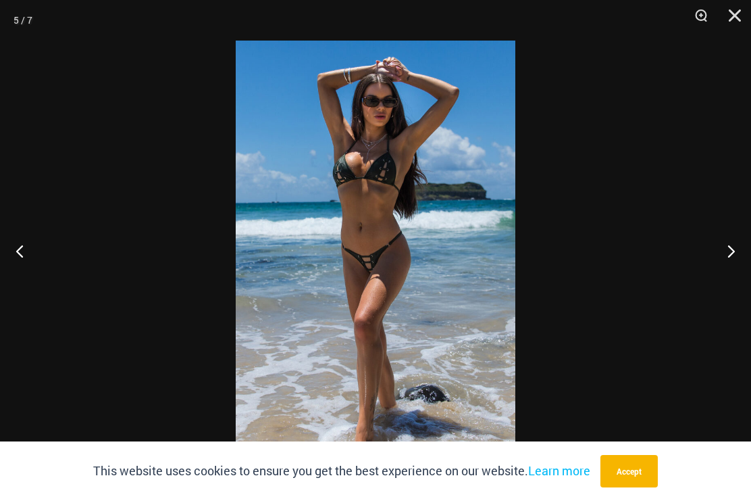
click at [735, 244] on button "Next" at bounding box center [726, 251] width 51 height 68
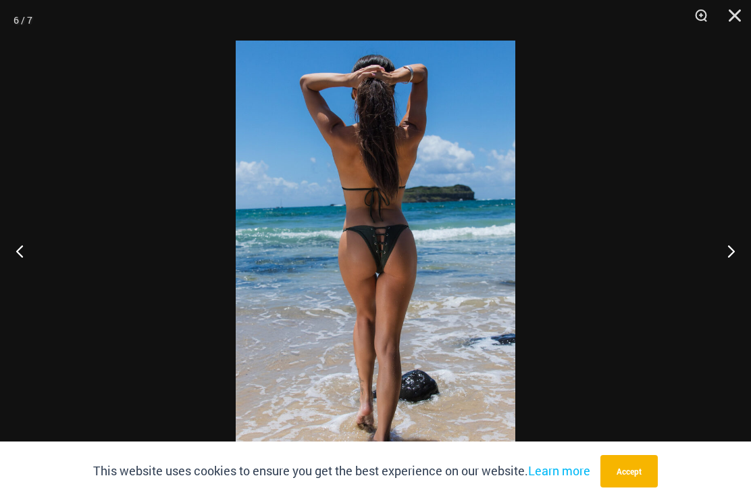
click at [737, 243] on button "Next" at bounding box center [726, 251] width 51 height 68
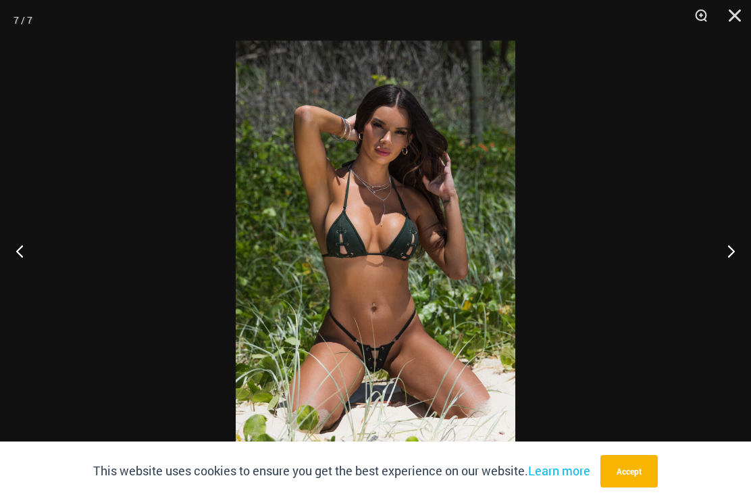
click at [734, 252] on button "Next" at bounding box center [726, 251] width 51 height 68
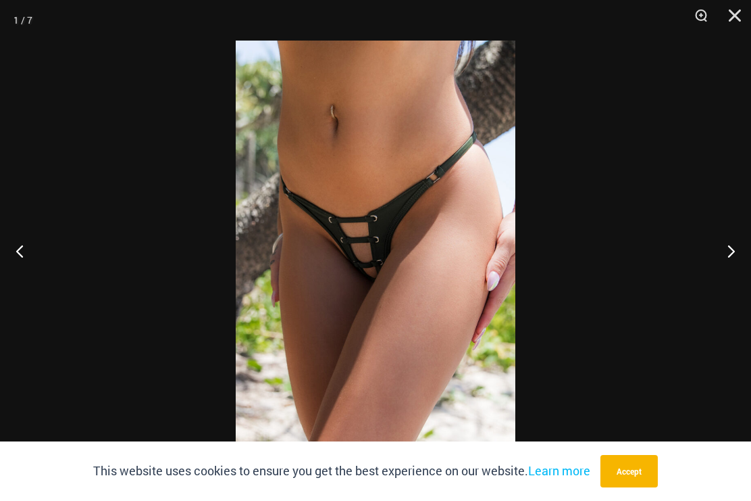
click at [732, 253] on button "Next" at bounding box center [726, 251] width 51 height 68
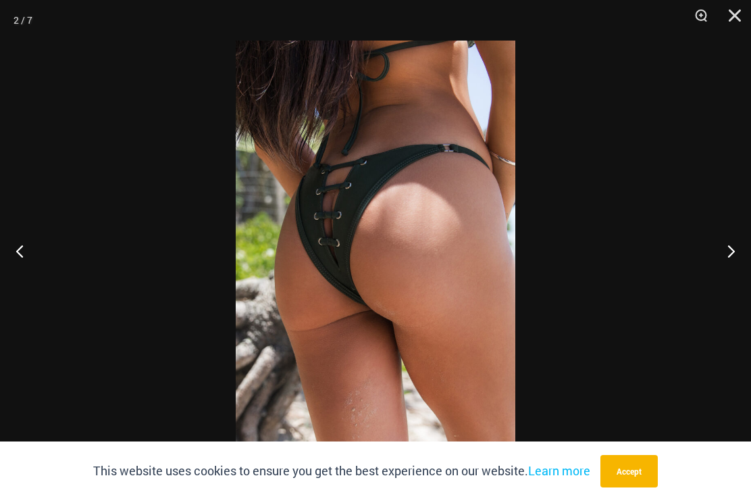
click at [724, 245] on button "Next" at bounding box center [726, 251] width 51 height 68
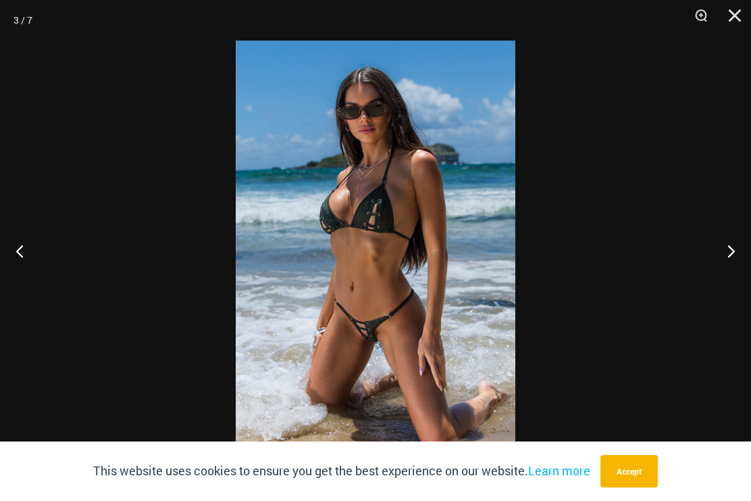
click at [731, 247] on button "Next" at bounding box center [726, 251] width 51 height 68
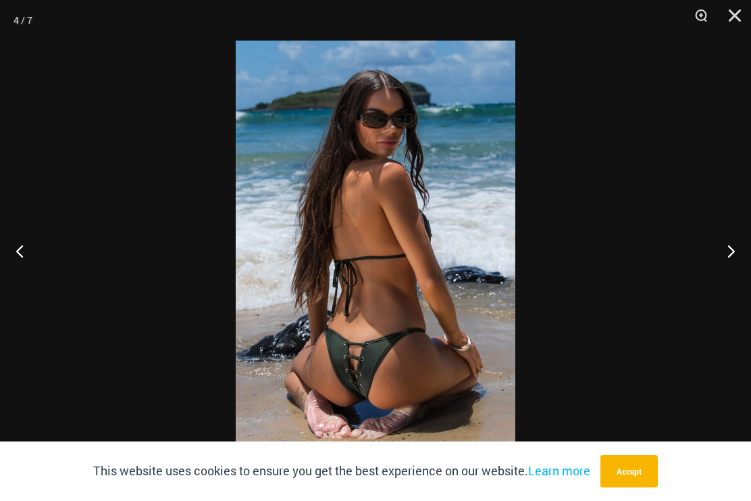
click at [726, 251] on button "Next" at bounding box center [726, 251] width 51 height 68
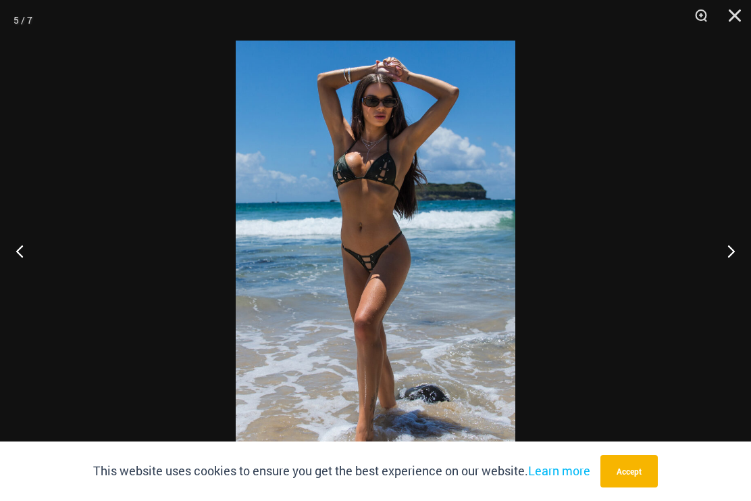
click at [734, 245] on button "Next" at bounding box center [726, 251] width 51 height 68
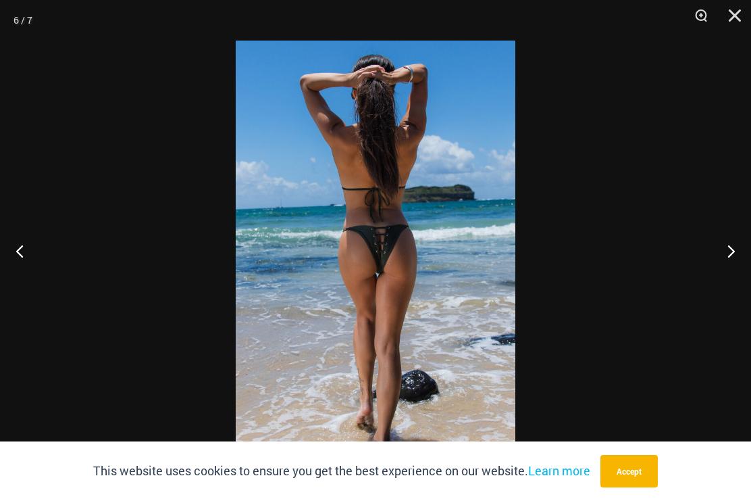
click at [738, 244] on button "Next" at bounding box center [726, 251] width 51 height 68
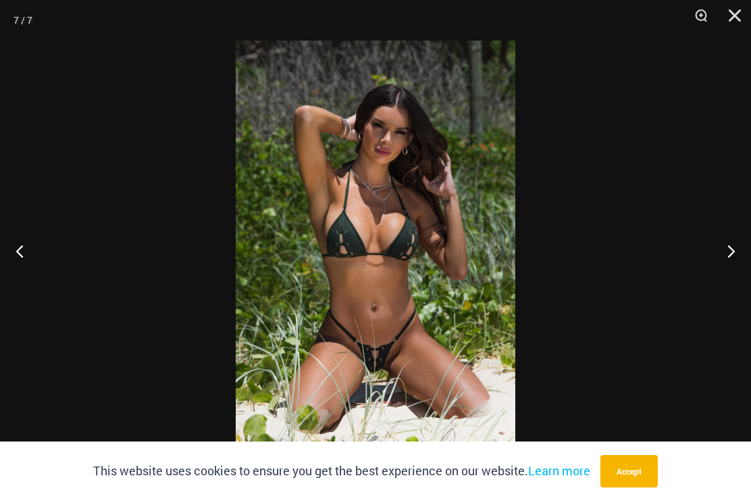
click at [730, 251] on button "Next" at bounding box center [726, 251] width 51 height 68
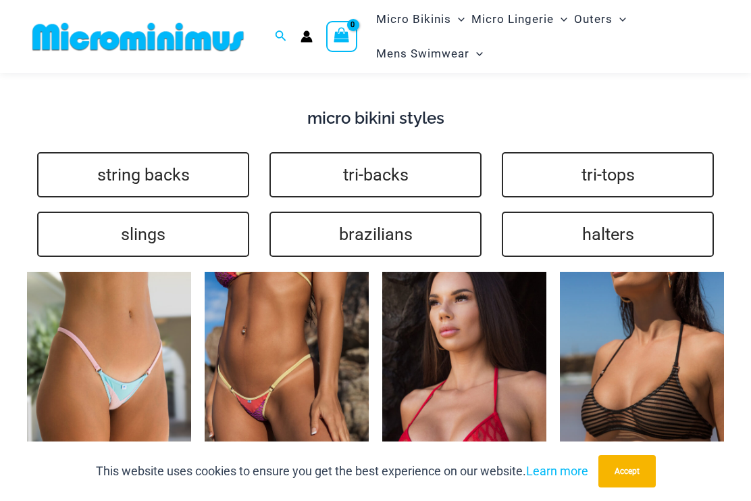
scroll to position [2942, 0]
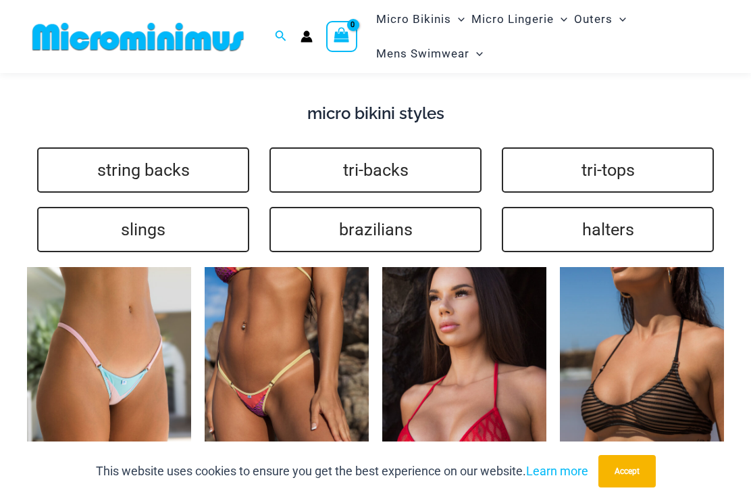
click at [638, 207] on link "halters" at bounding box center [608, 229] width 212 height 45
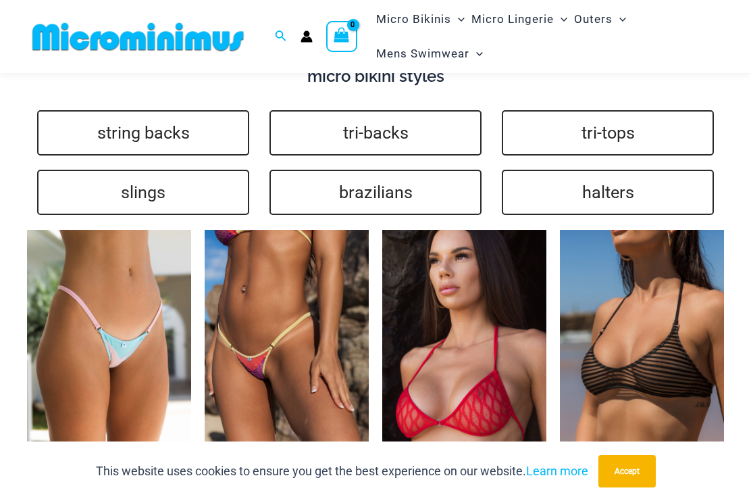
click at [82, 110] on link "string backs" at bounding box center [143, 132] width 212 height 45
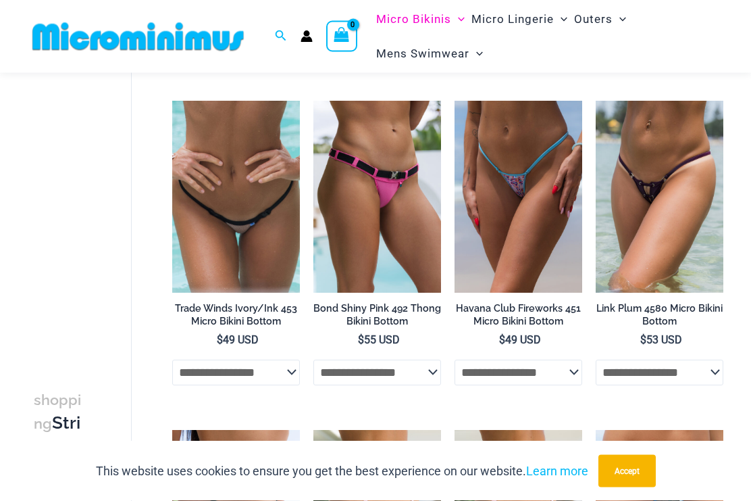
scroll to position [422, 0]
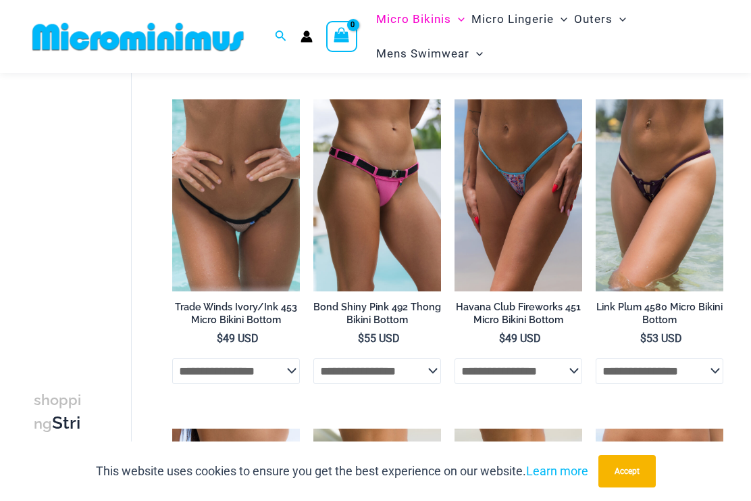
click at [172, 99] on img at bounding box center [172, 99] width 0 height 0
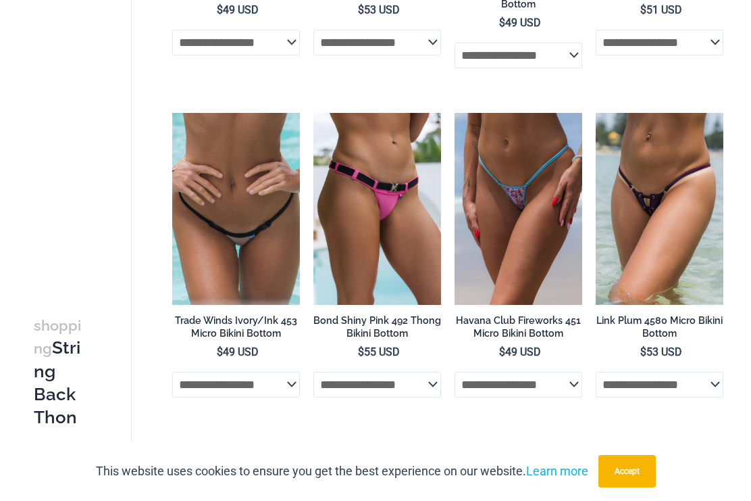
scroll to position [460, 0]
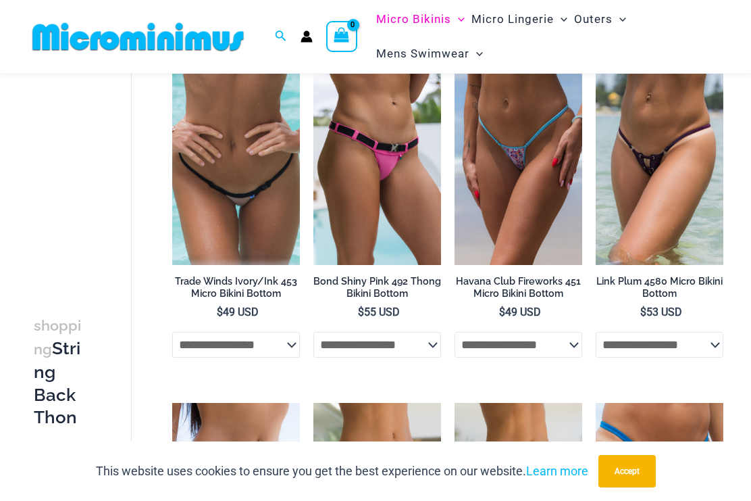
click at [455, 74] on img at bounding box center [455, 74] width 0 height 0
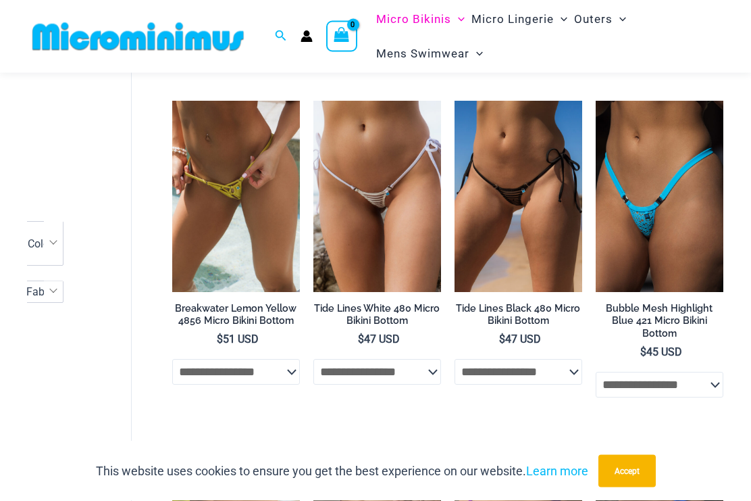
scroll to position [1420, 0]
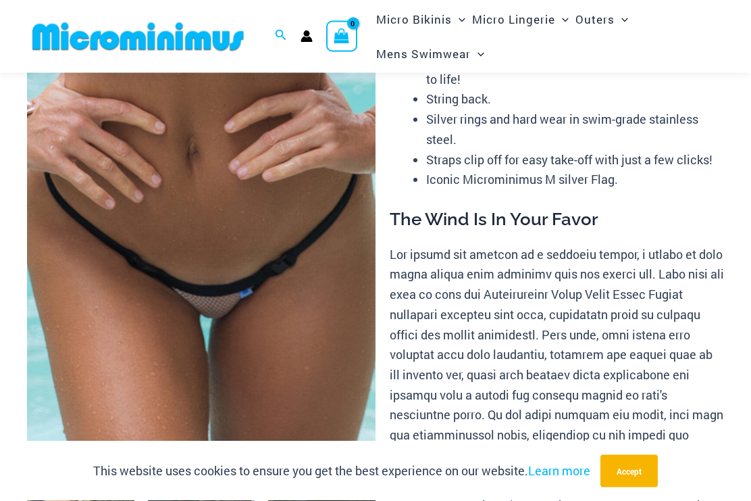
scroll to position [134, 0]
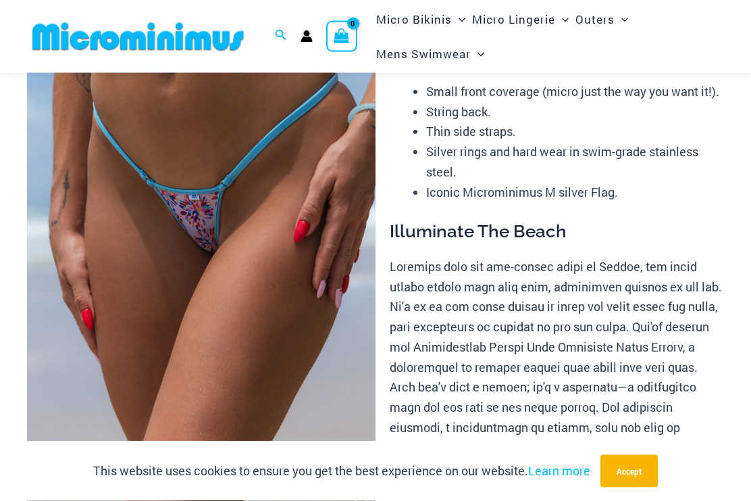
scroll to position [111, 0]
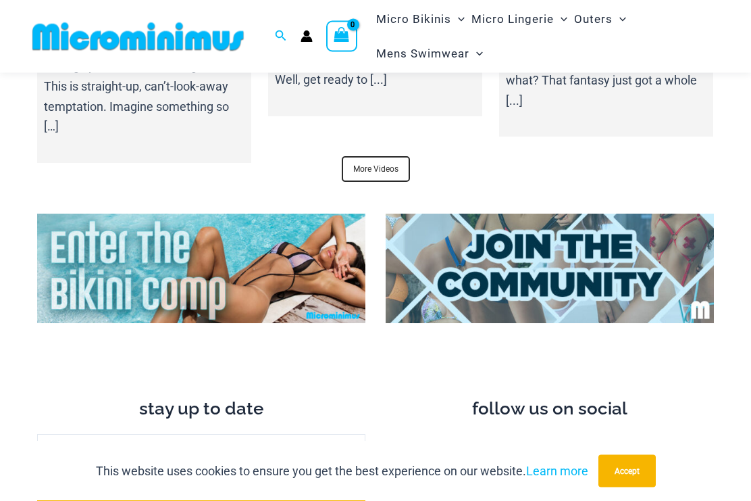
scroll to position [4863, 0]
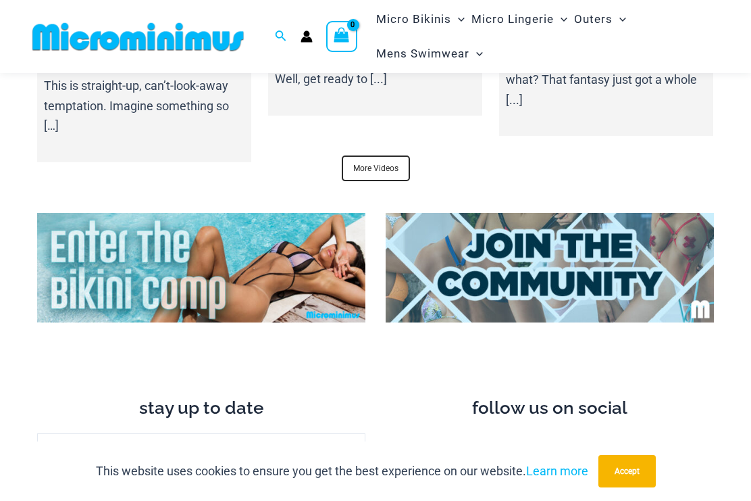
click at [369, 155] on link "More Videos" at bounding box center [376, 168] width 68 height 26
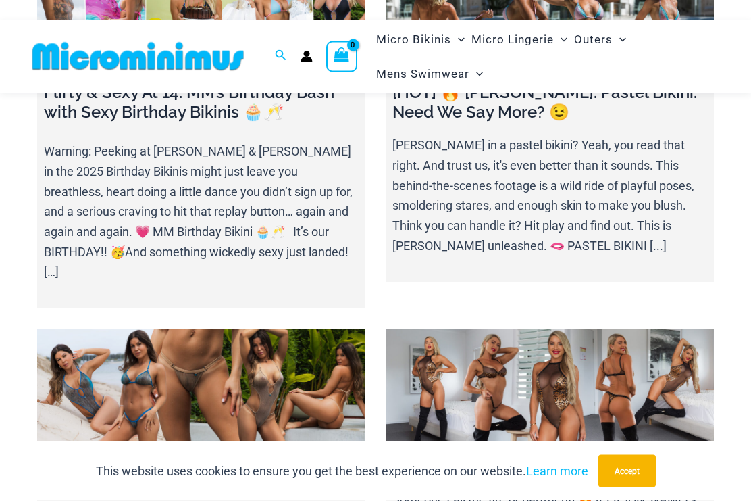
scroll to position [184, 0]
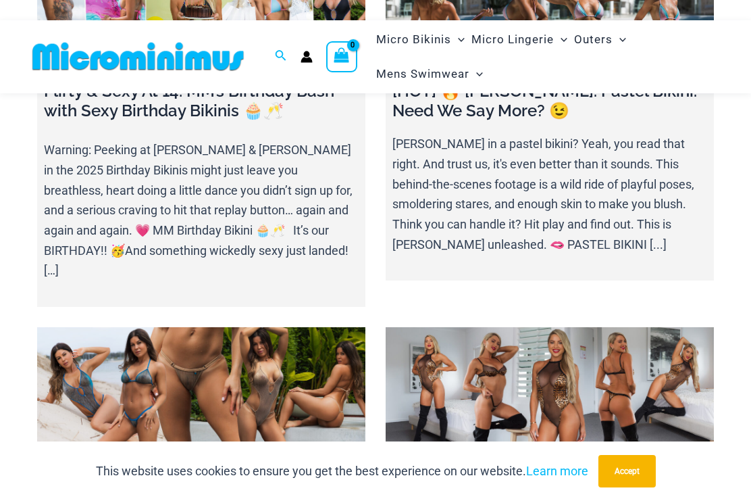
click at [664, 372] on link at bounding box center [550, 384] width 328 height 115
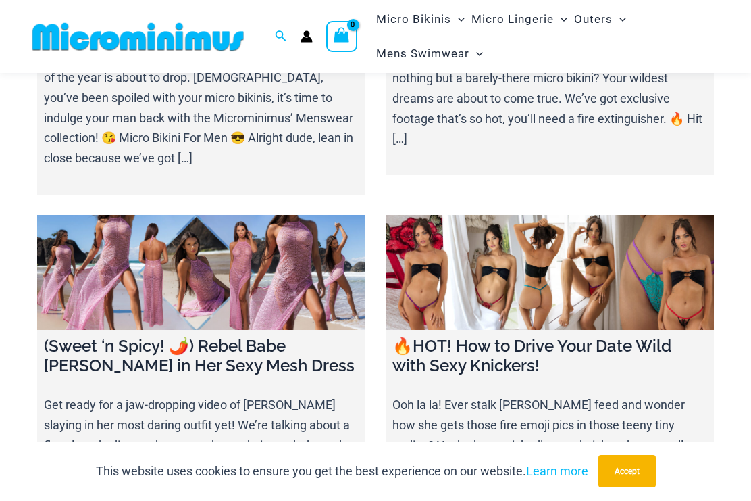
scroll to position [2498, 0]
